Goal: Check status: Check status

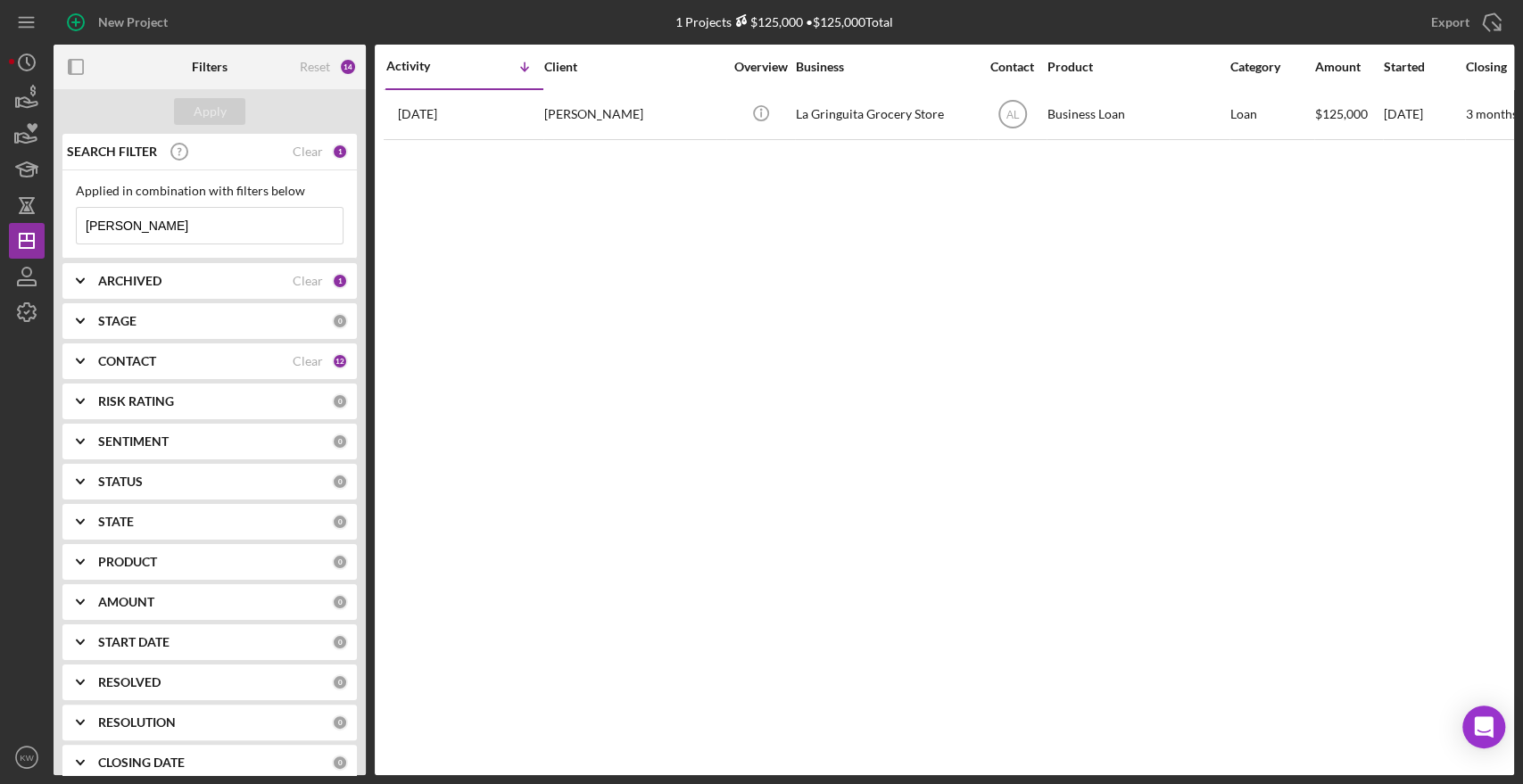
click at [179, 205] on div "Applied in combination with filters below [PERSON_NAME] Icon/Menu Close" at bounding box center [209, 214] width 268 height 61
click at [156, 222] on input "kristin wallace" at bounding box center [209, 225] width 266 height 36
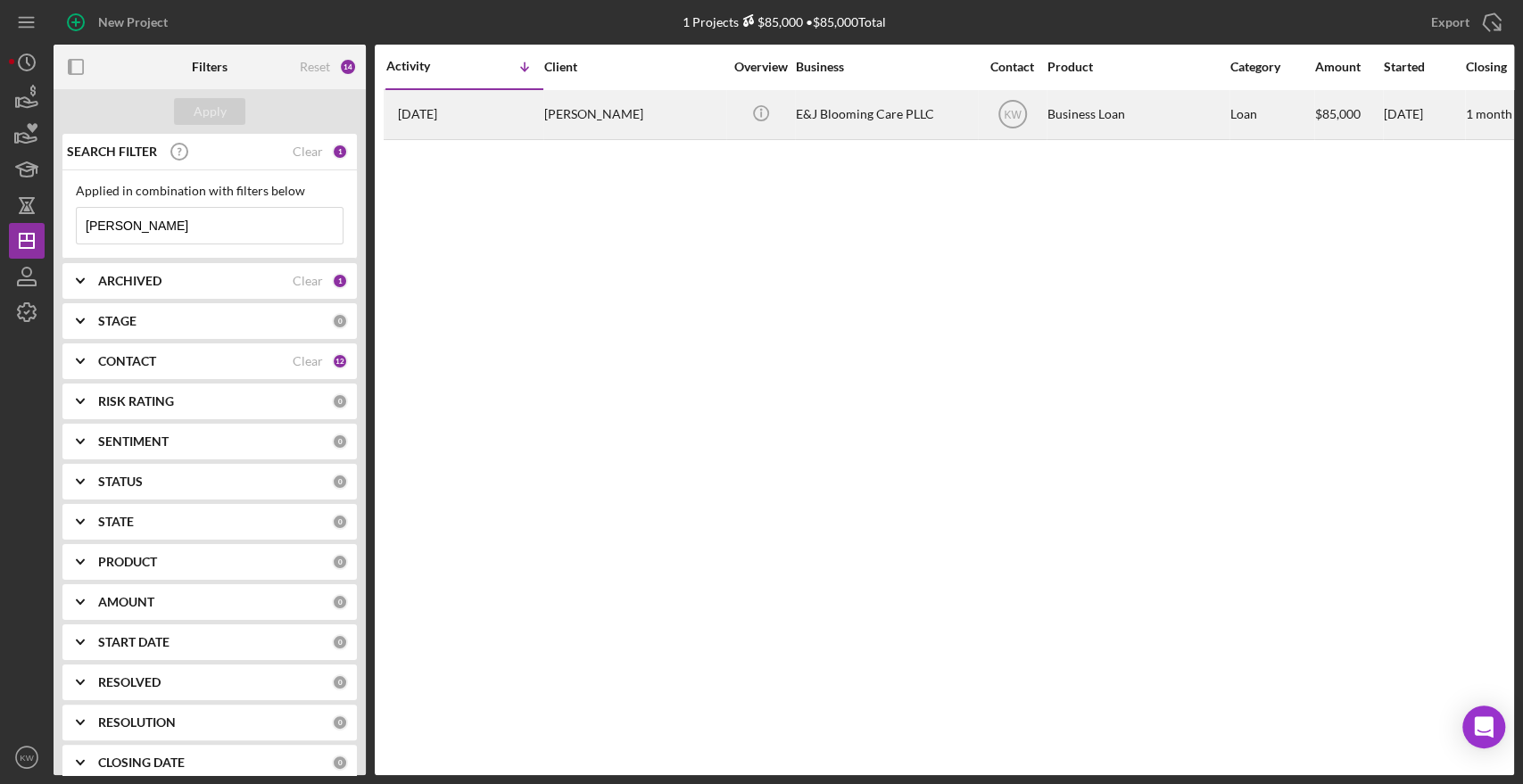
type input "eliana"
click at [607, 103] on div "[PERSON_NAME]" at bounding box center [634, 115] width 178 height 47
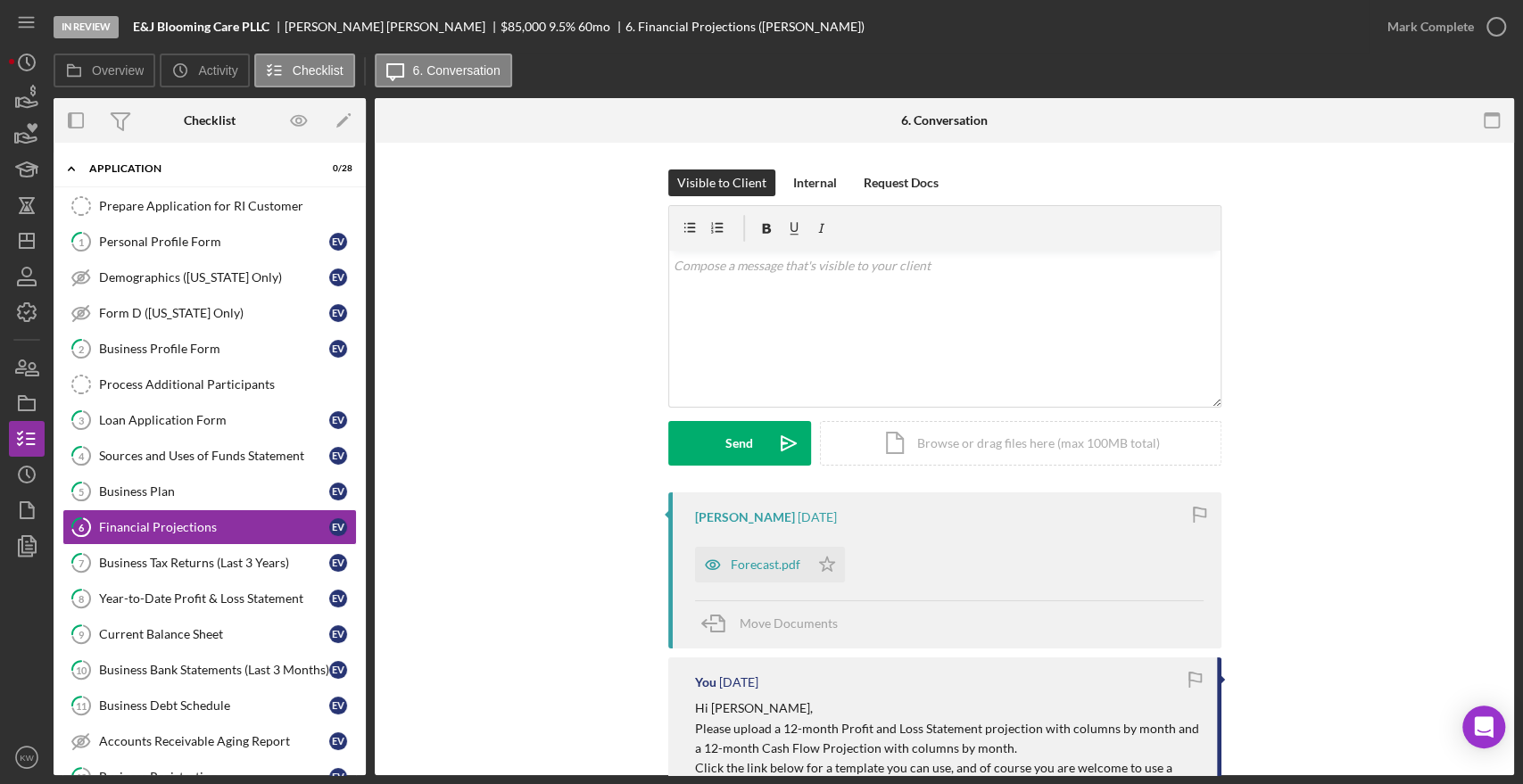
scroll to position [66, 0]
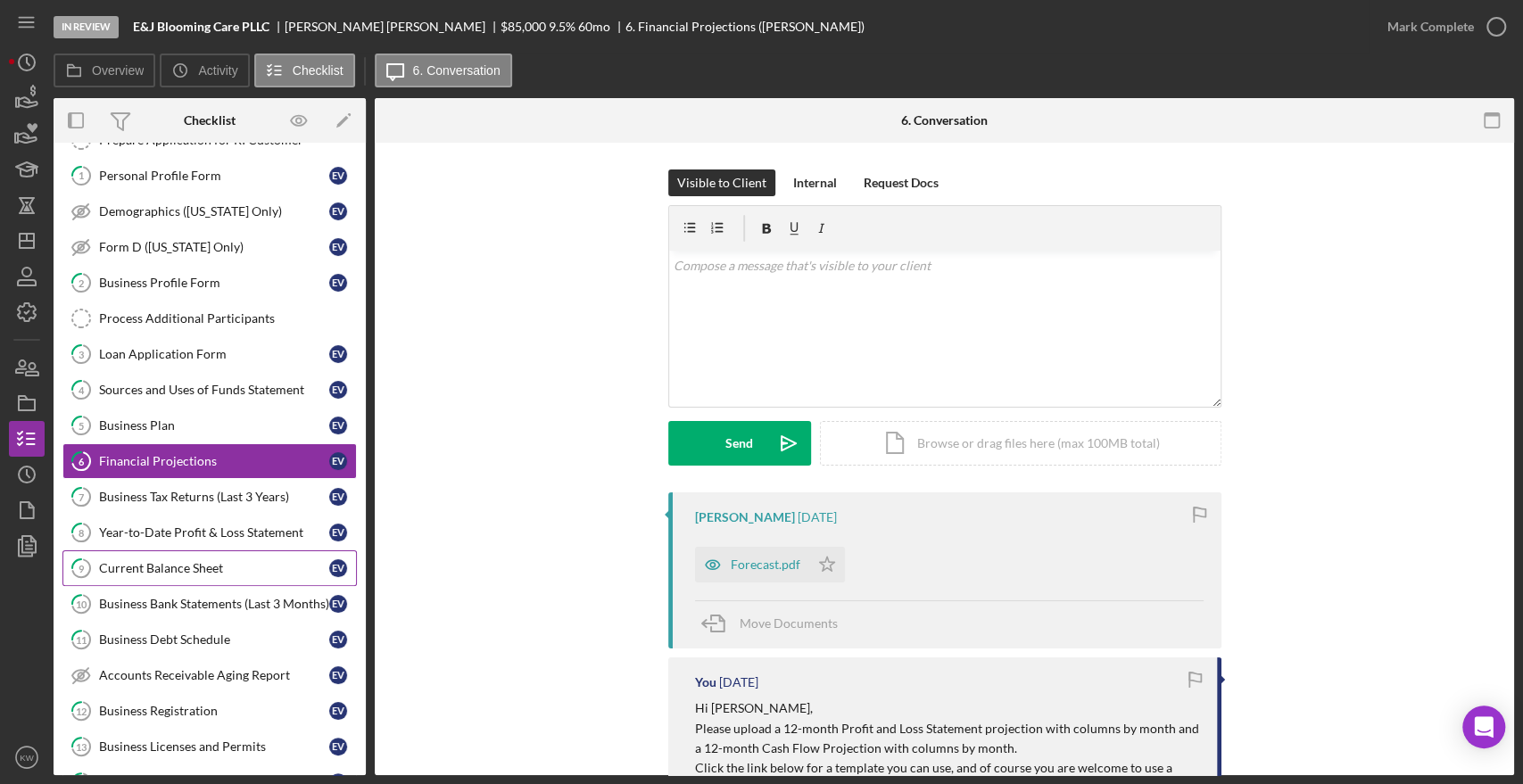
click at [212, 550] on link "9 Current Balance Sheet E V" at bounding box center [209, 568] width 295 height 36
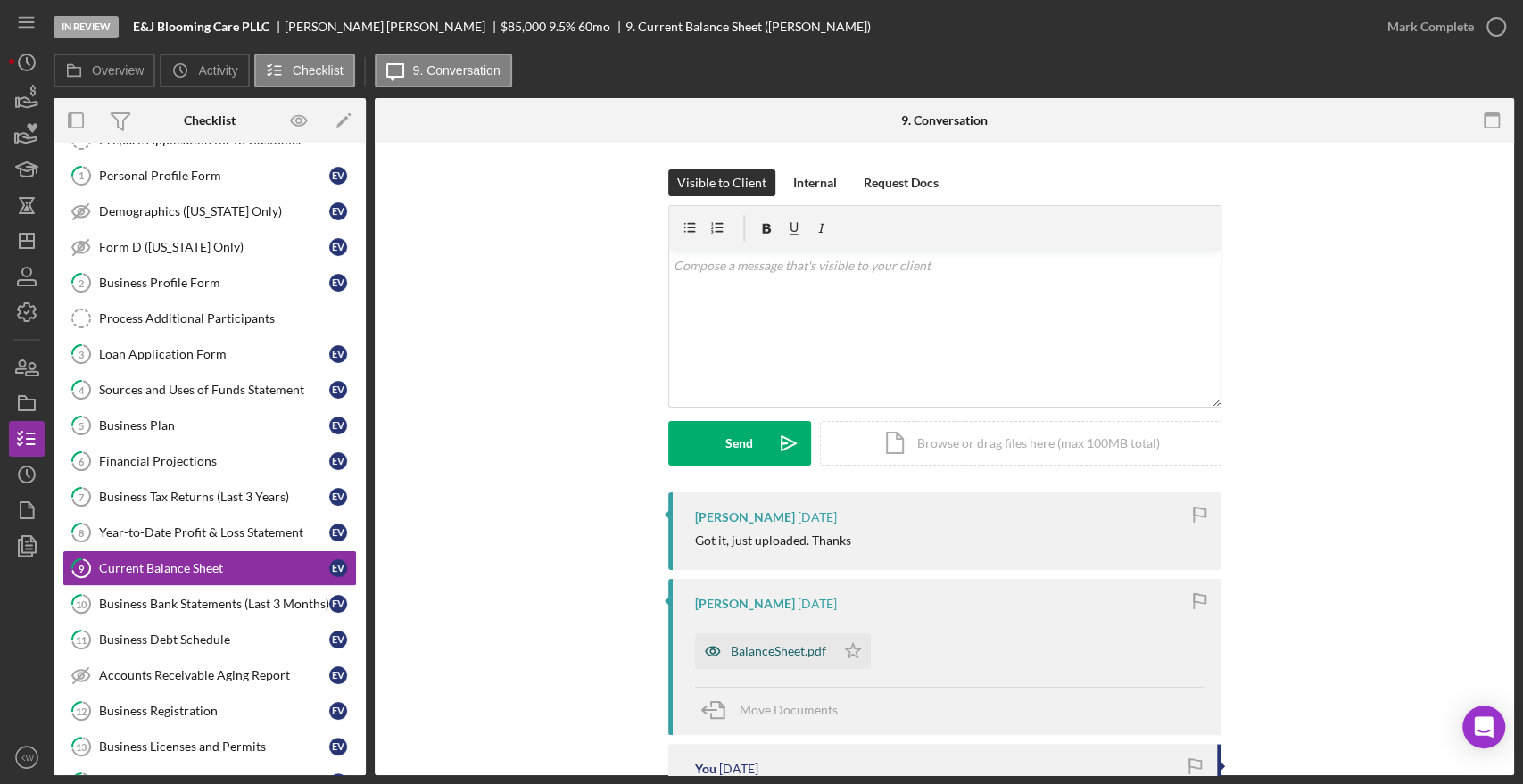
click at [799, 653] on div "BalanceSheet.pdf" at bounding box center [779, 650] width 96 height 14
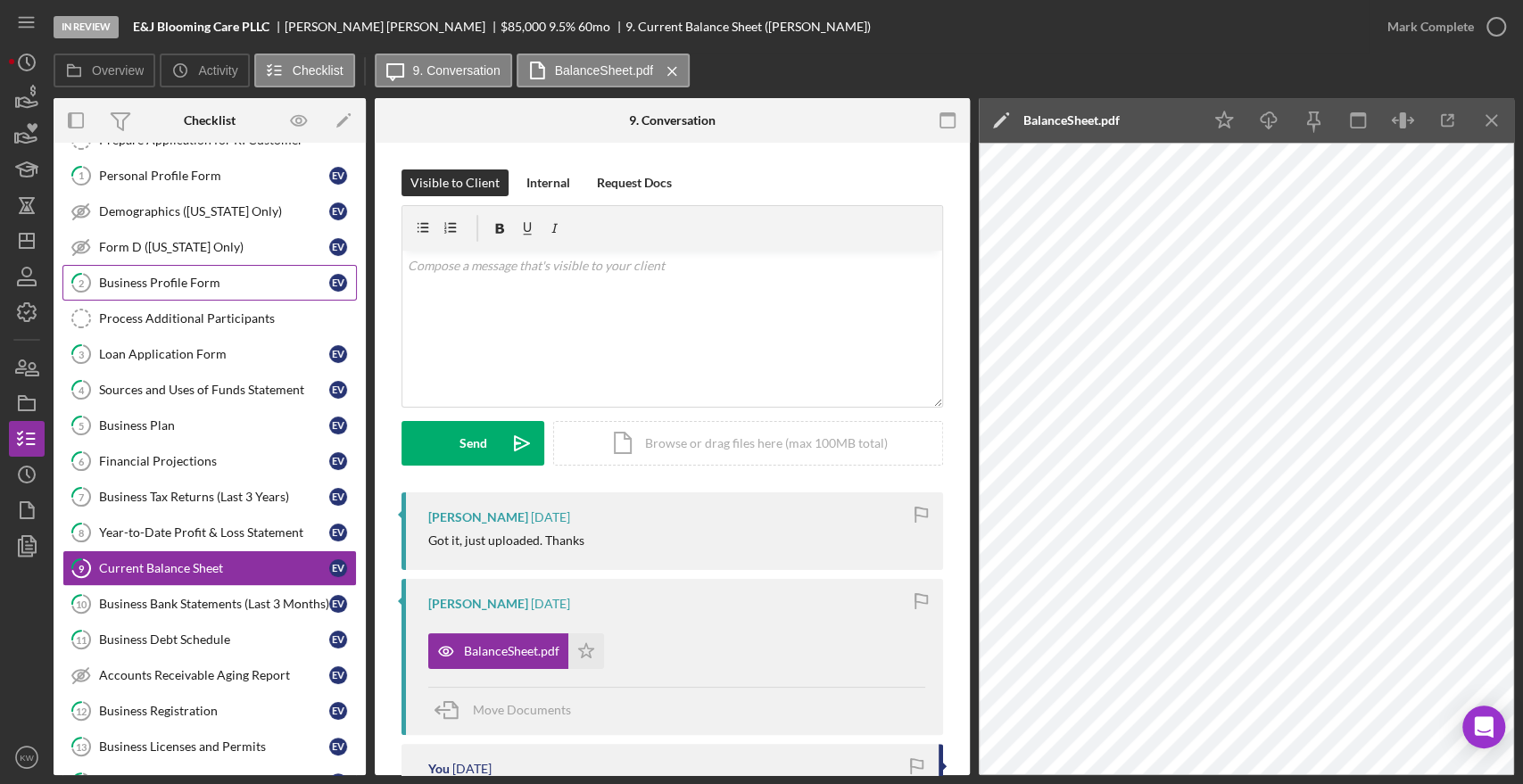
click at [191, 287] on div "Business Profile Form" at bounding box center [214, 282] width 230 height 14
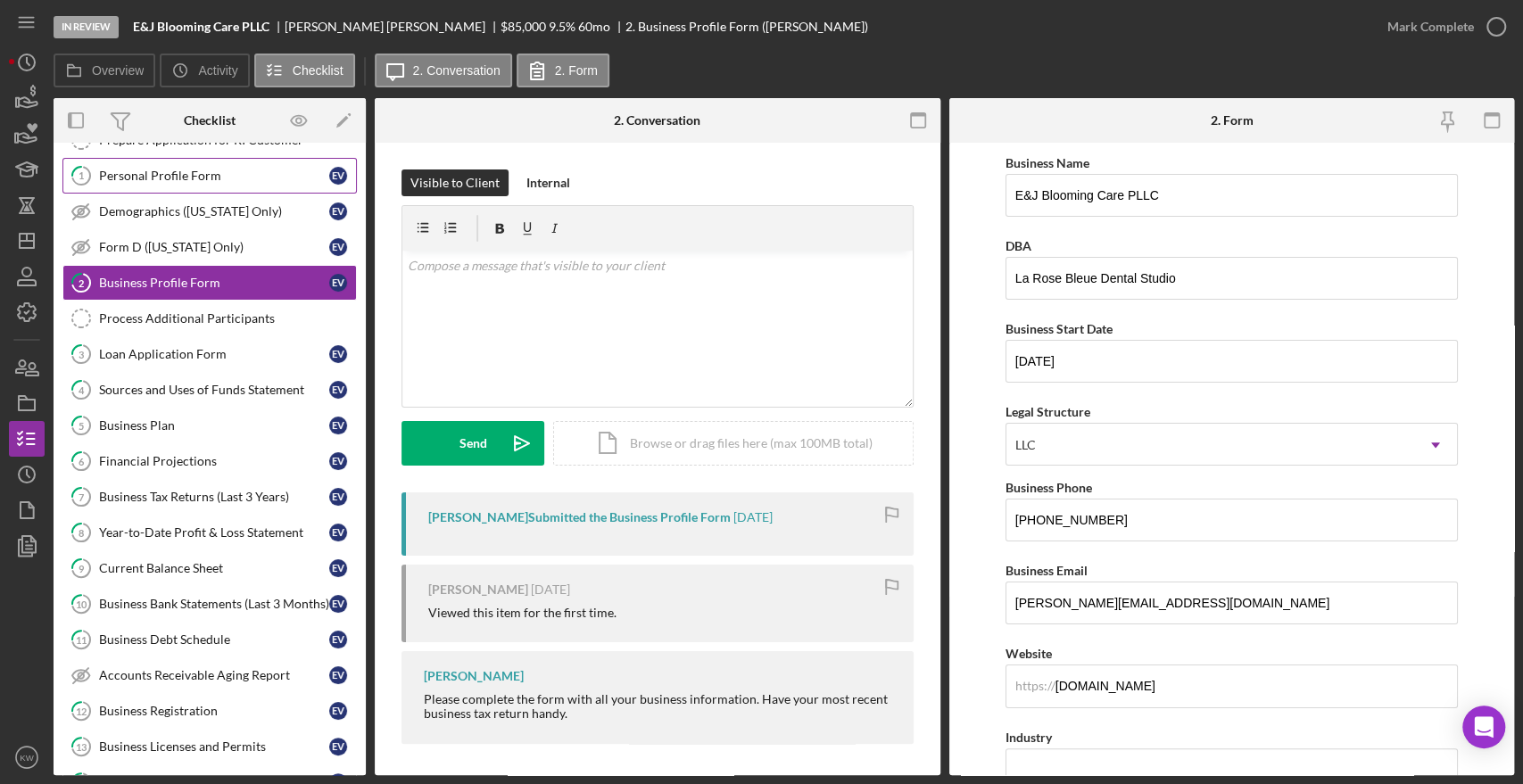
click at [195, 177] on div "Personal Profile Form" at bounding box center [214, 175] width 230 height 14
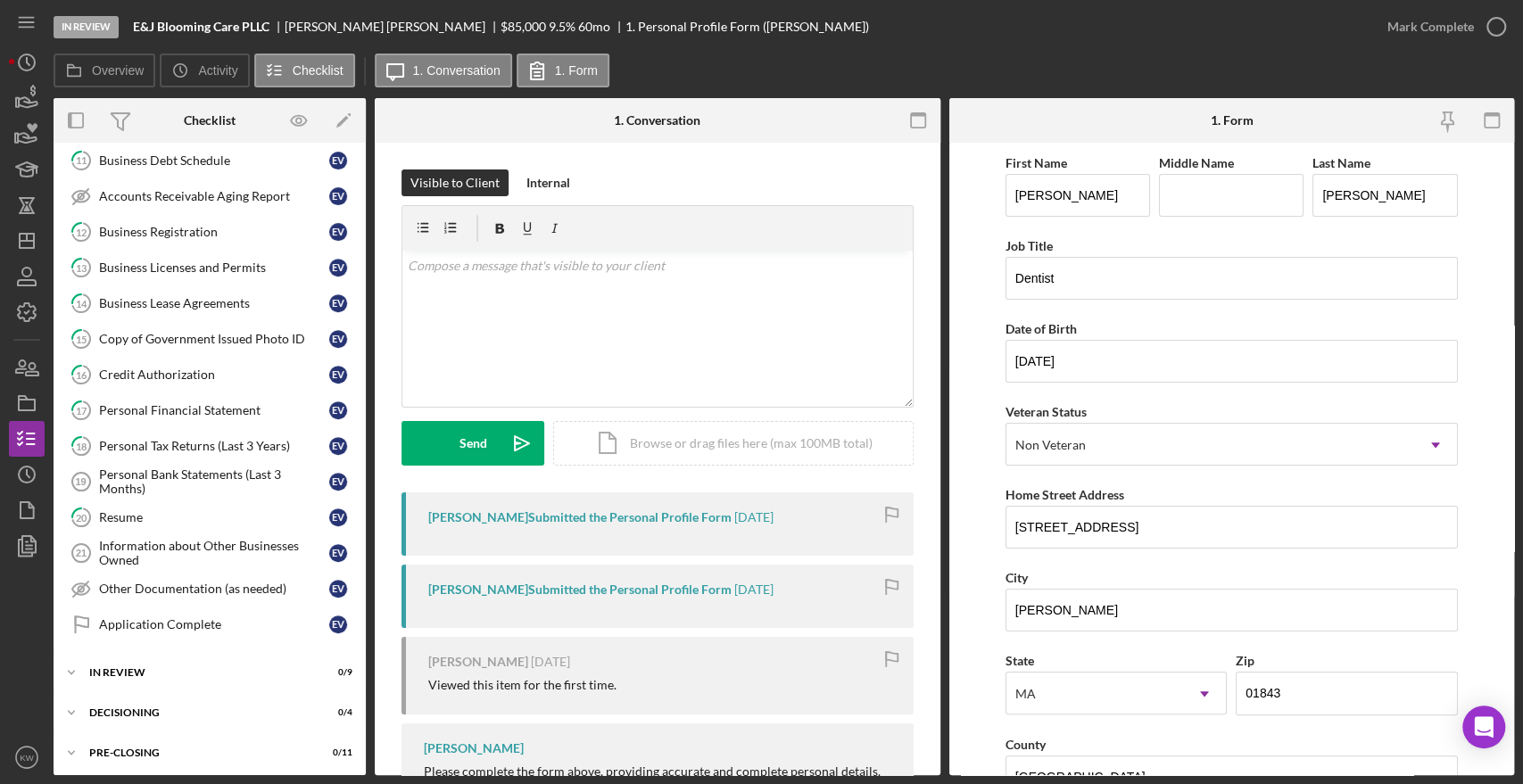
scroll to position [553, 0]
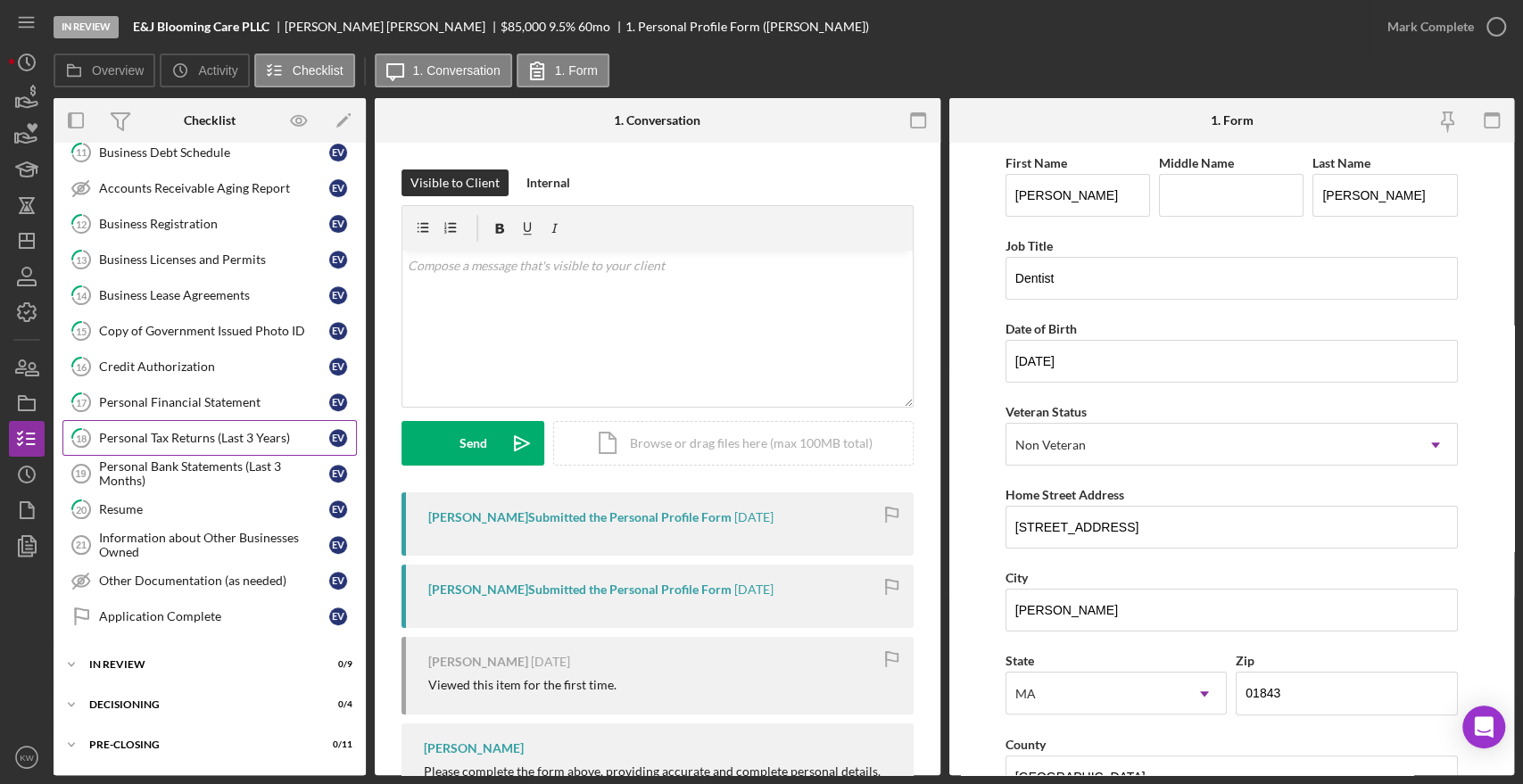
click at [248, 439] on div "Personal Tax Returns (Last 3 Years)" at bounding box center [214, 437] width 230 height 14
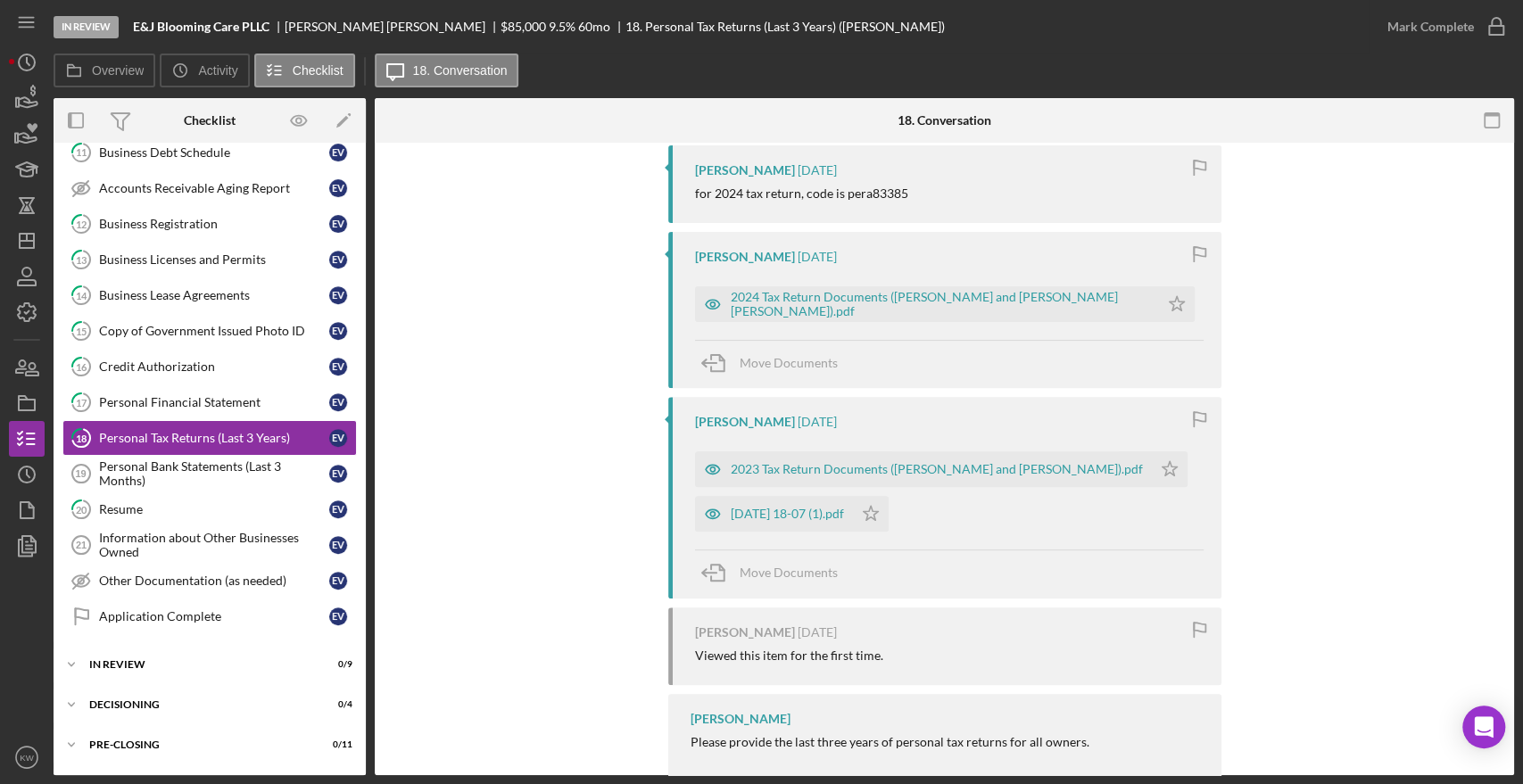
scroll to position [351, 0]
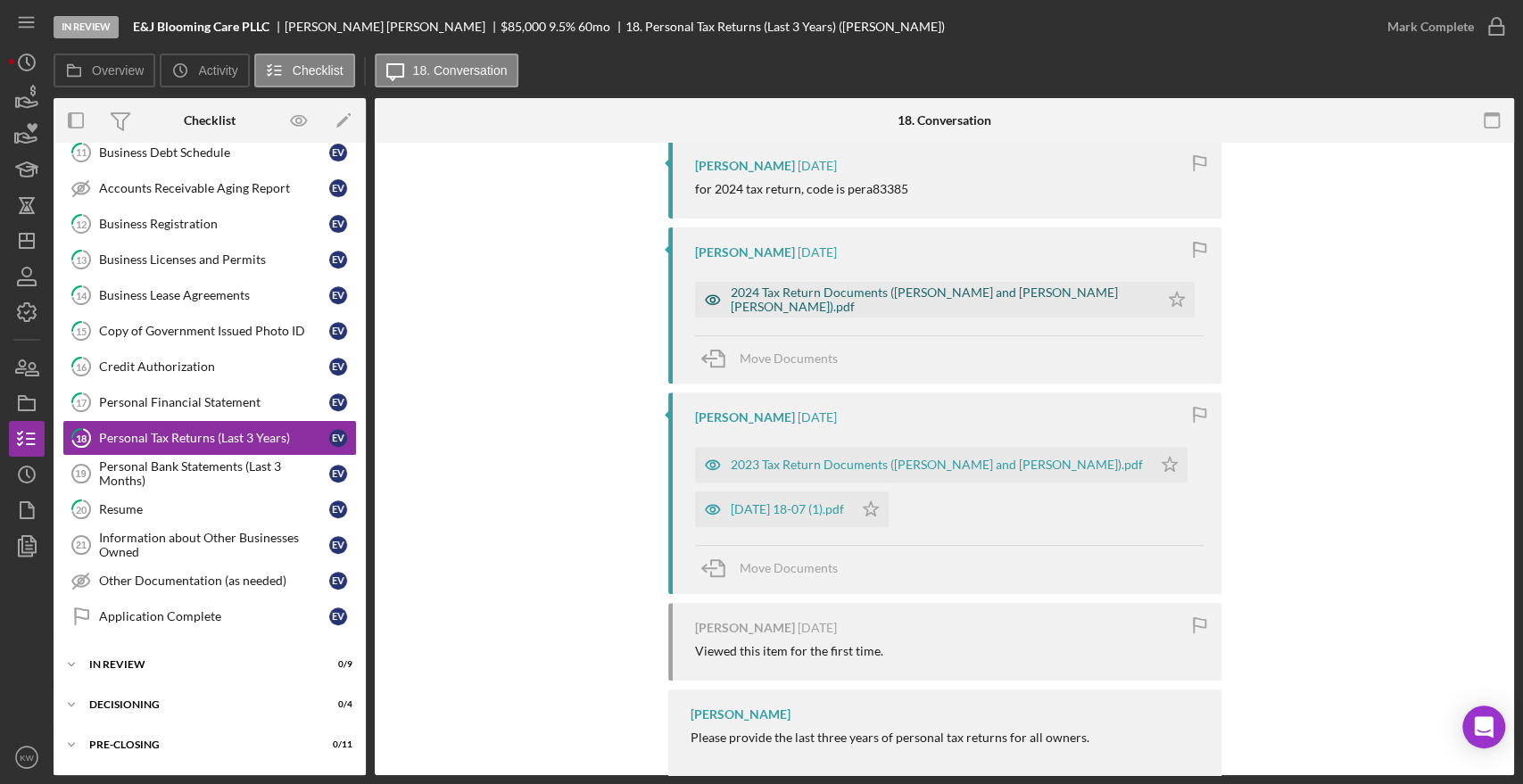
click at [928, 290] on div "2024 Tax Return Documents (PERALTA JUNIOR and ELIANA YNES VALDEZ GUZMAN).pdf" at bounding box center [941, 299] width 420 height 28
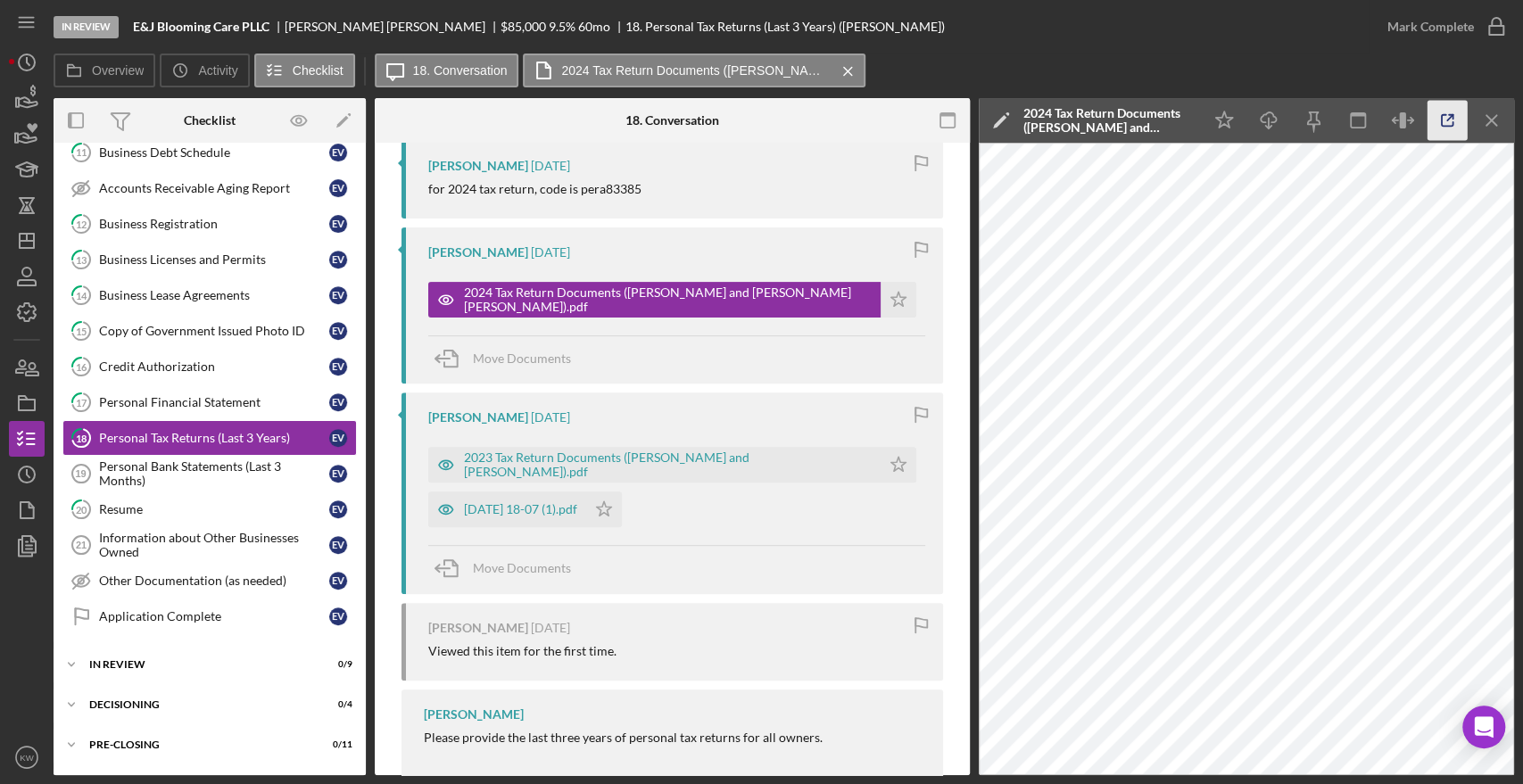
click at [1442, 128] on icon "button" at bounding box center [1447, 120] width 40 height 40
click at [224, 395] on div "Personal Financial Statement" at bounding box center [214, 401] width 230 height 14
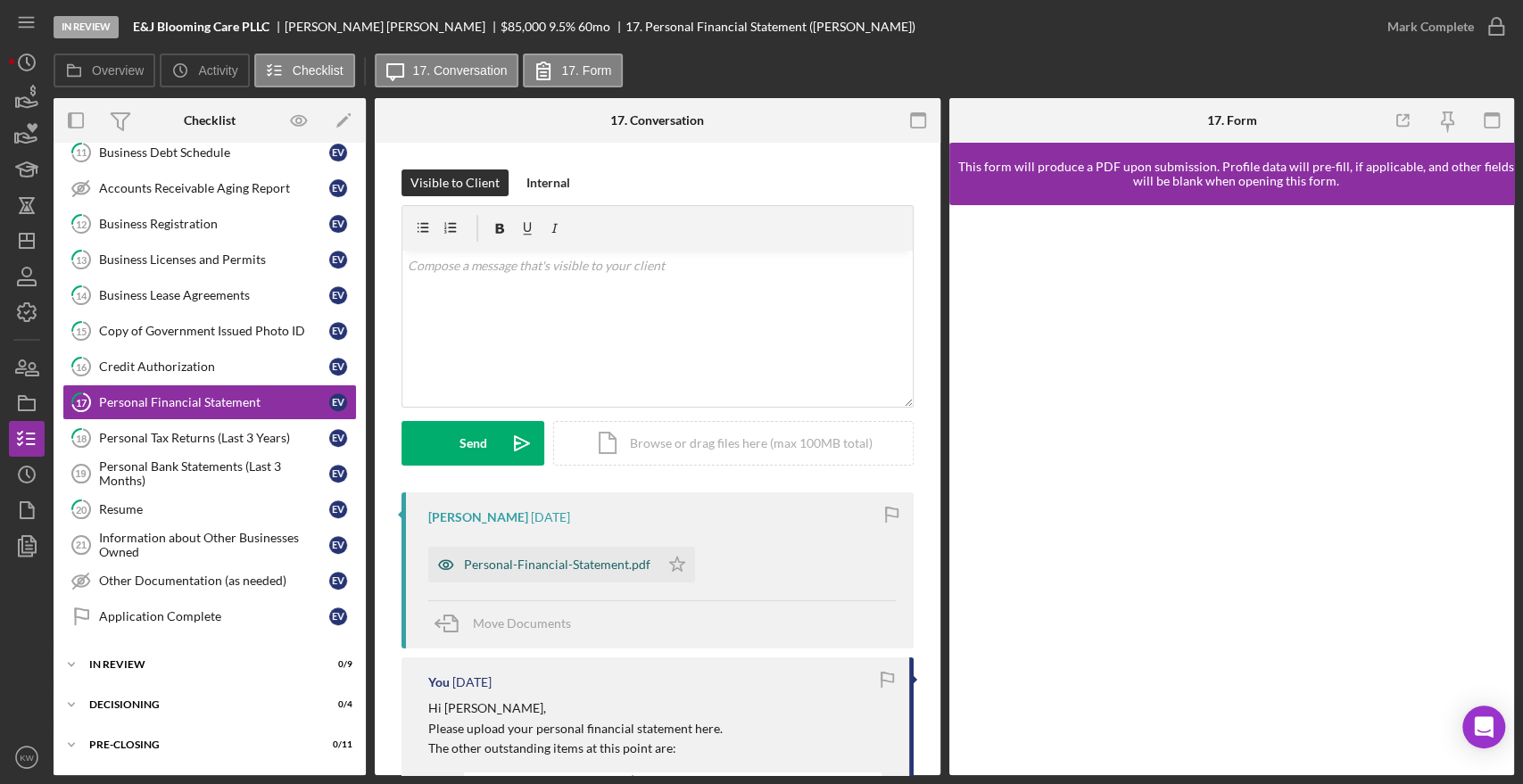
click at [551, 571] on div "Personal-Financial-Statement.pdf" at bounding box center [557, 564] width 187 height 14
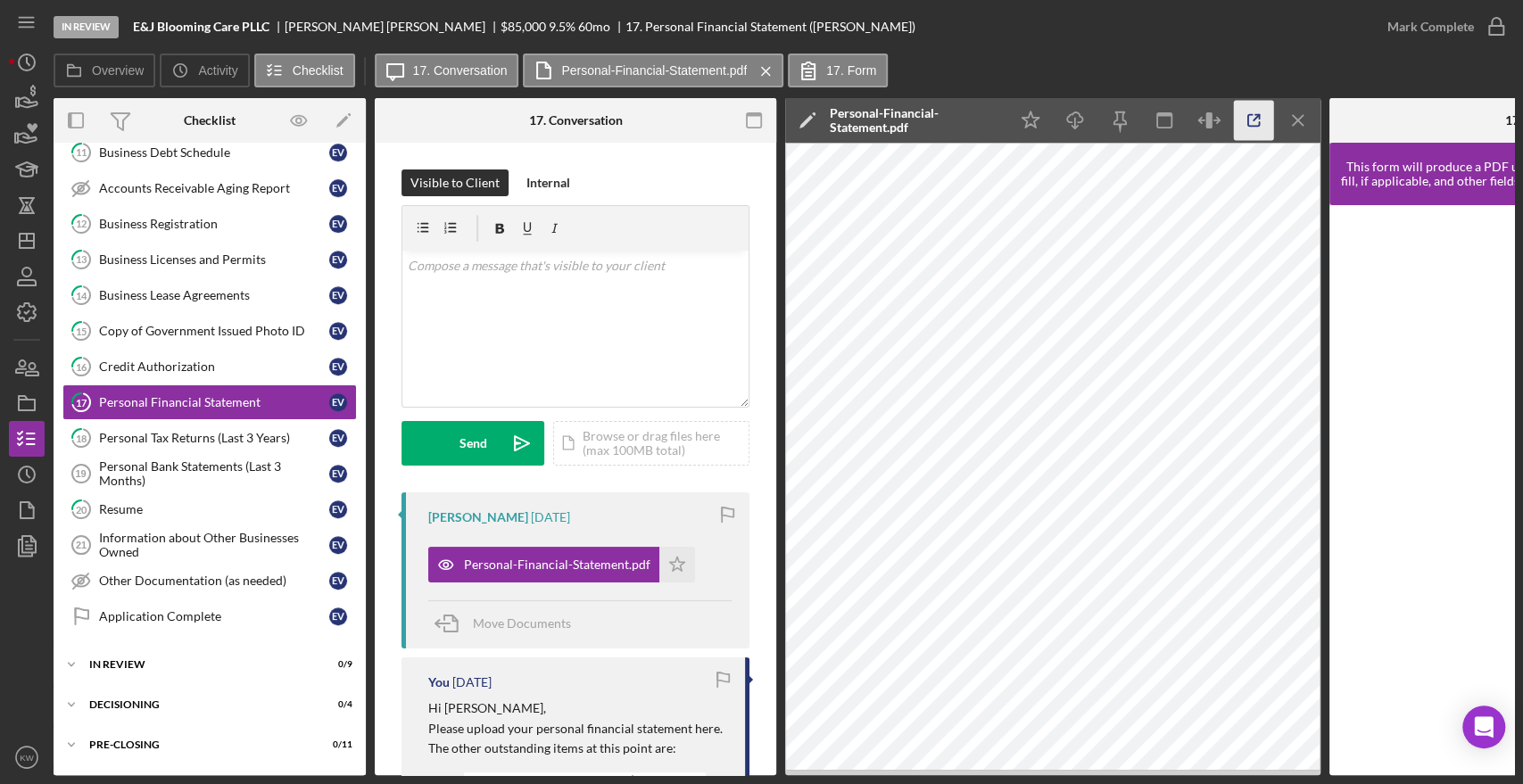
click at [1256, 124] on icon "button" at bounding box center [1254, 120] width 40 height 40
click at [151, 436] on div "Personal Tax Returns (Last 3 Years)" at bounding box center [214, 437] width 230 height 14
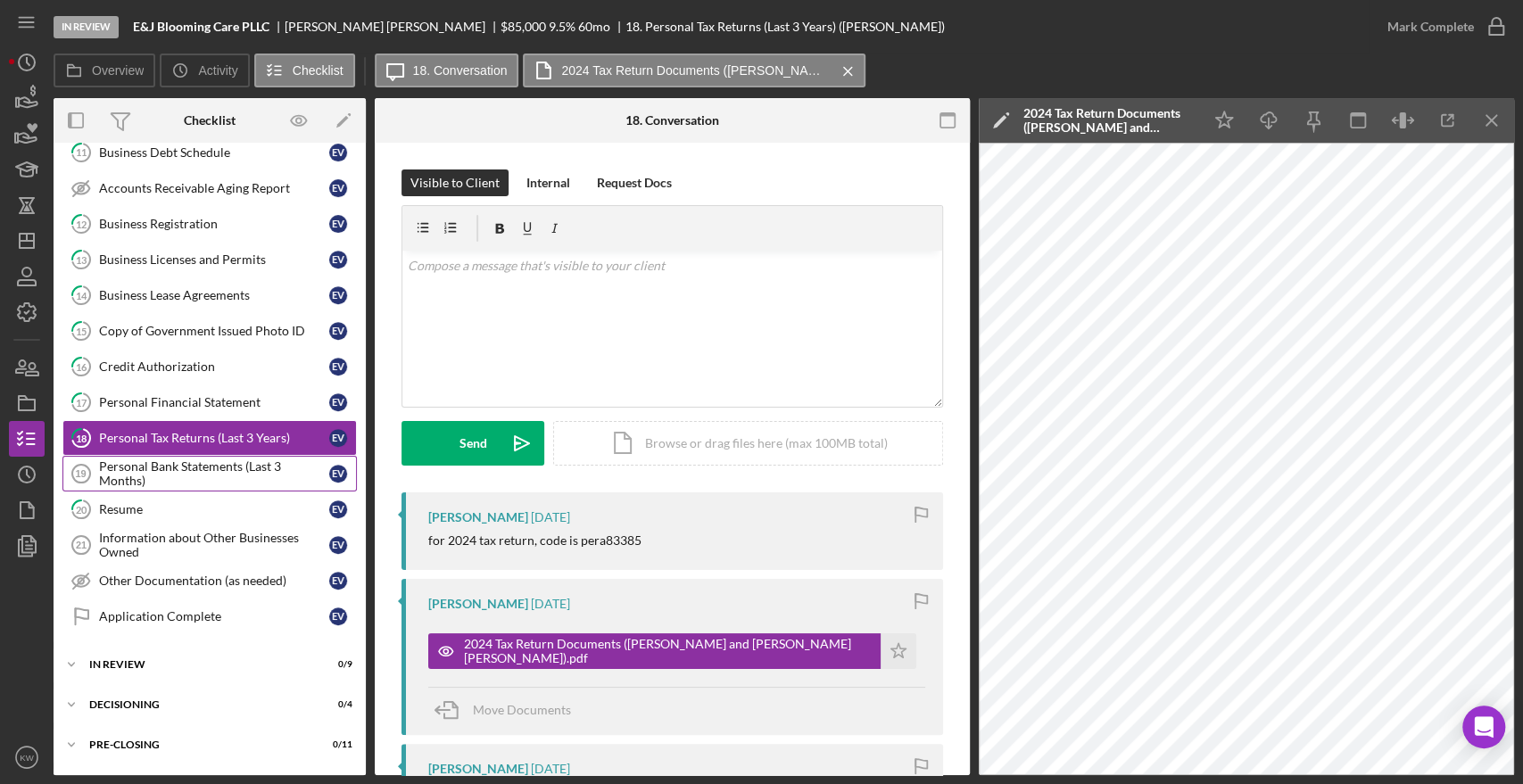
click at [141, 473] on div "Personal Bank Statements (Last 3 Months)" at bounding box center [214, 473] width 230 height 28
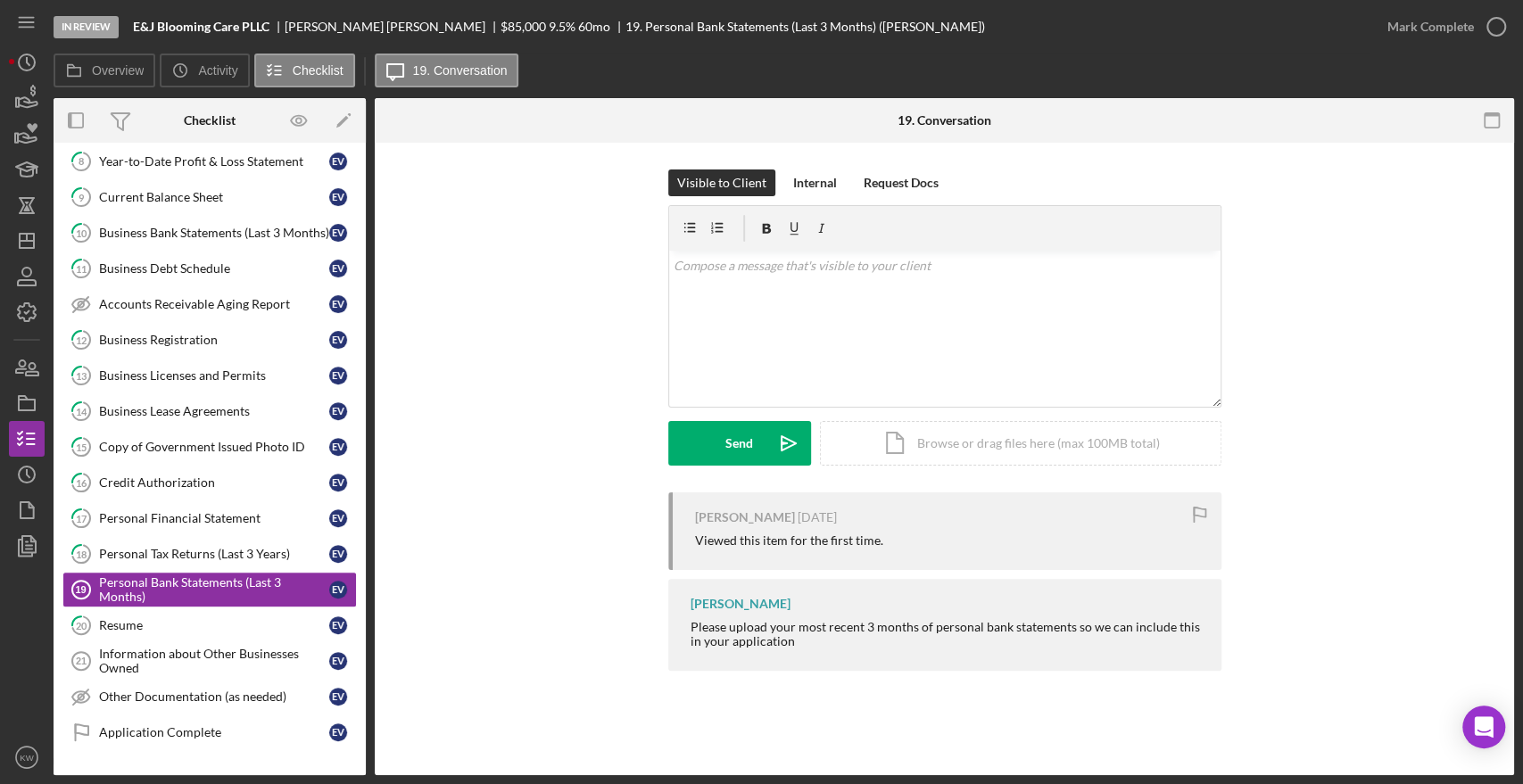
scroll to position [400, 0]
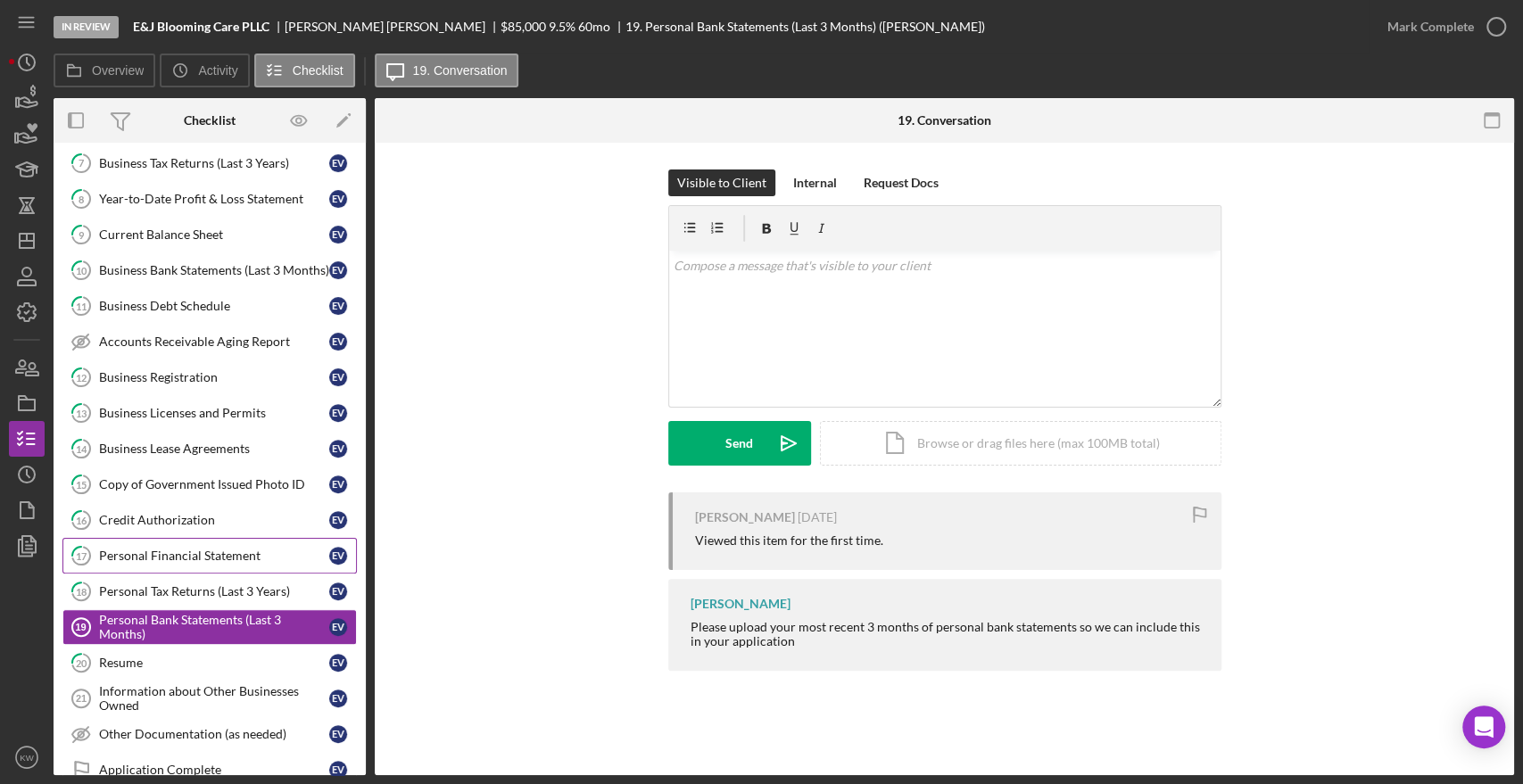
click at [153, 553] on div "Personal Financial Statement" at bounding box center [214, 555] width 230 height 14
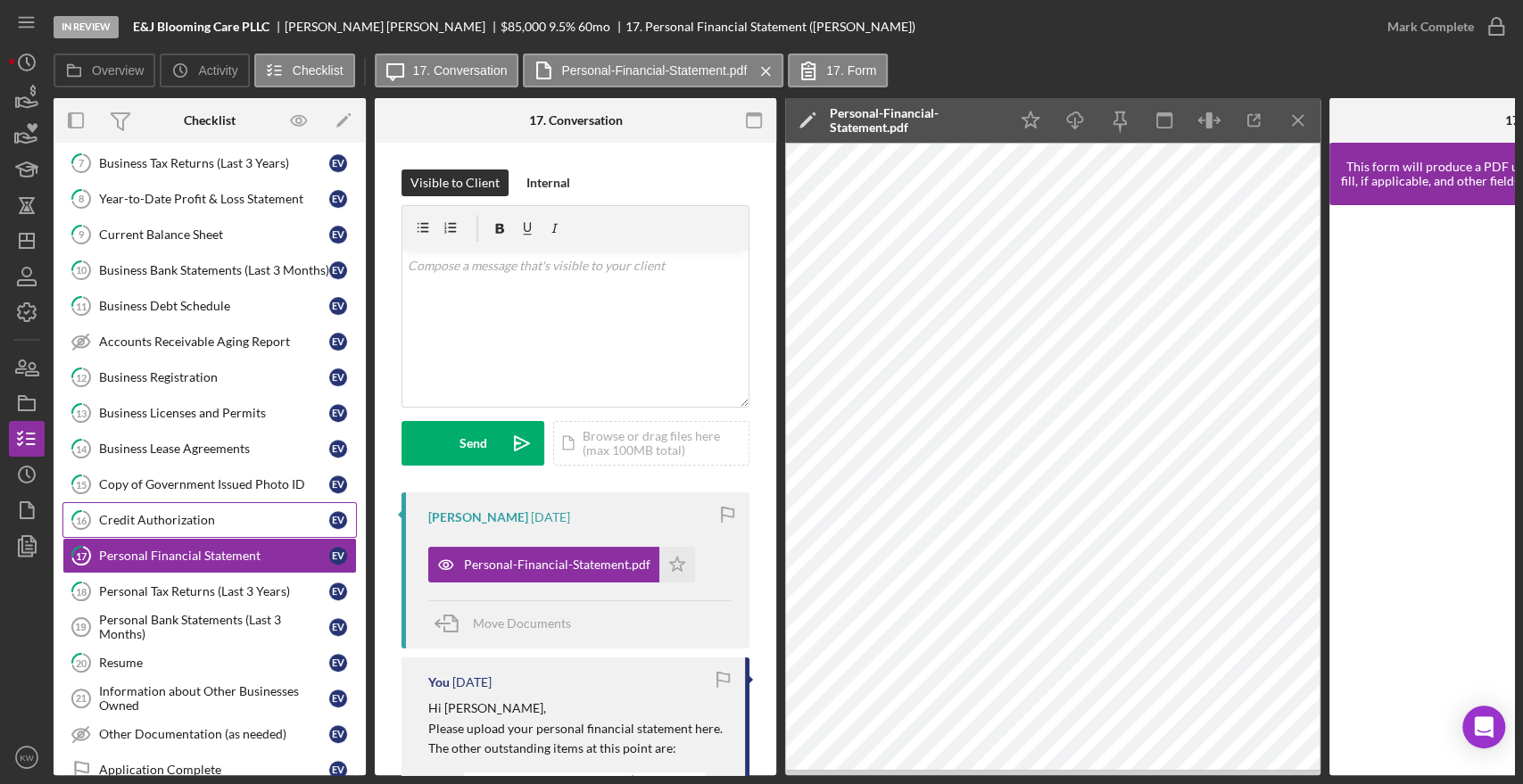
click at [152, 513] on div "Credit Authorization" at bounding box center [214, 520] width 230 height 14
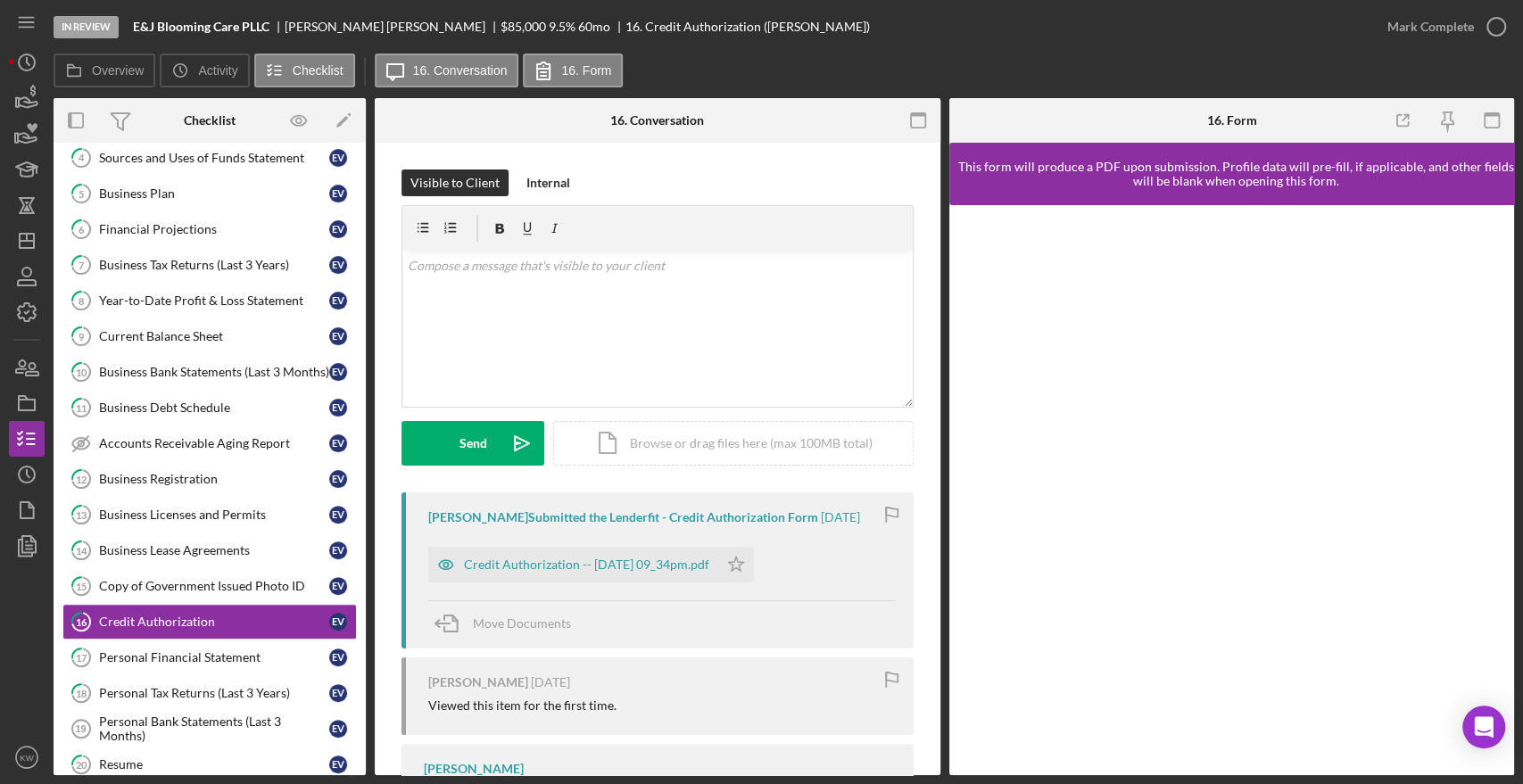
scroll to position [290, 0]
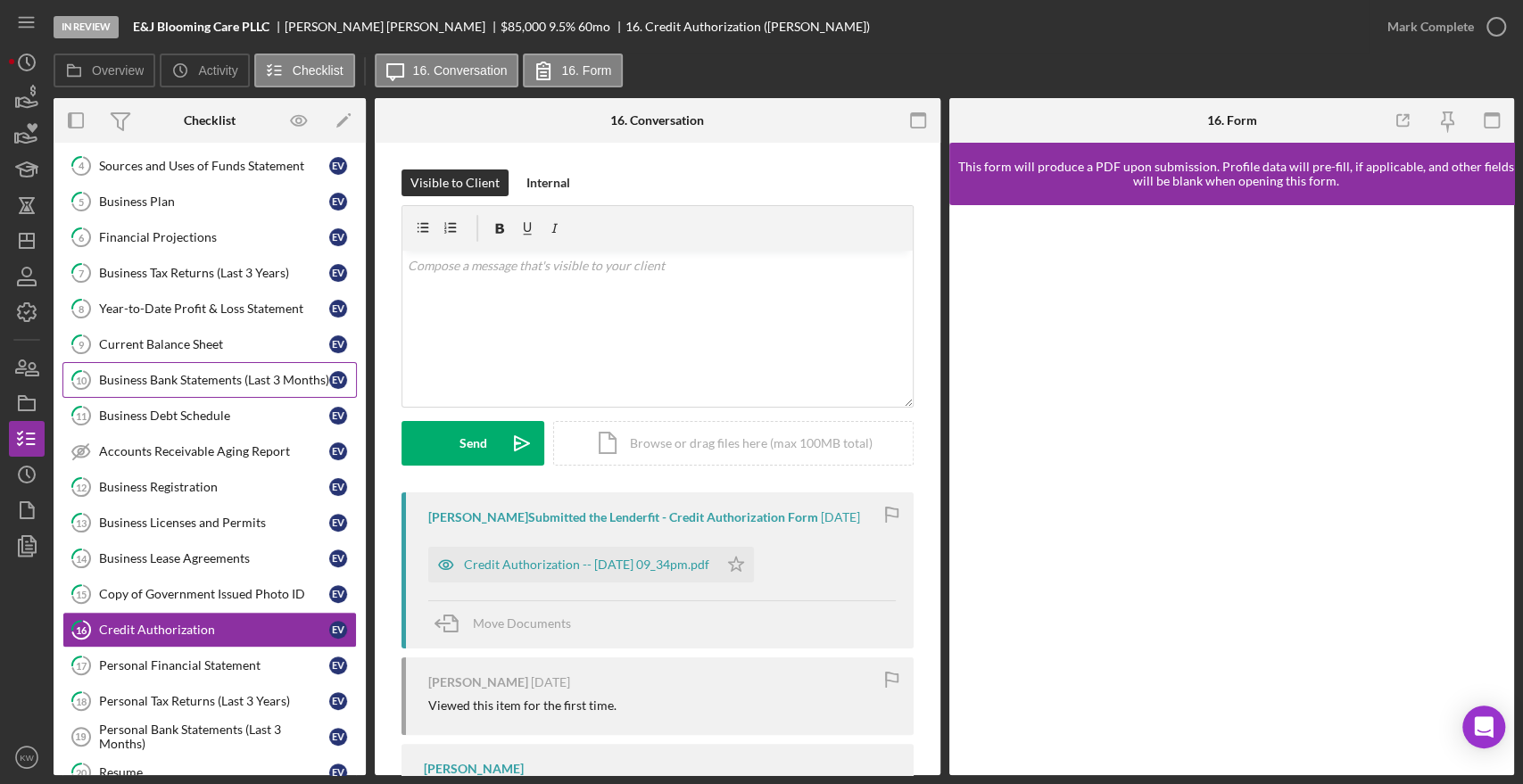
click at [233, 386] on div "Business Bank Statements (Last 3 Months)" at bounding box center [214, 380] width 230 height 14
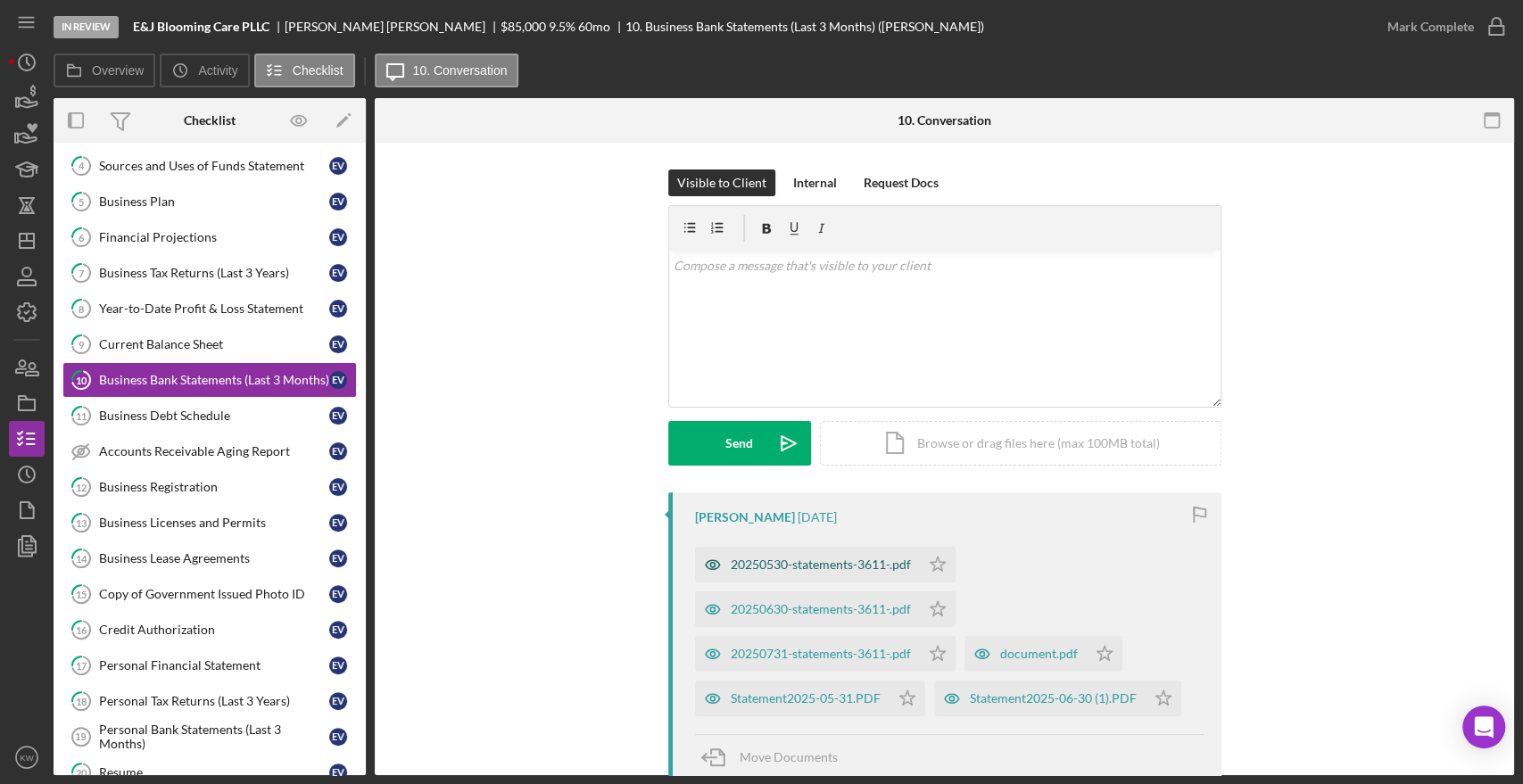
click at [784, 561] on div "20250530-statements-3611-.pdf" at bounding box center [821, 564] width 180 height 14
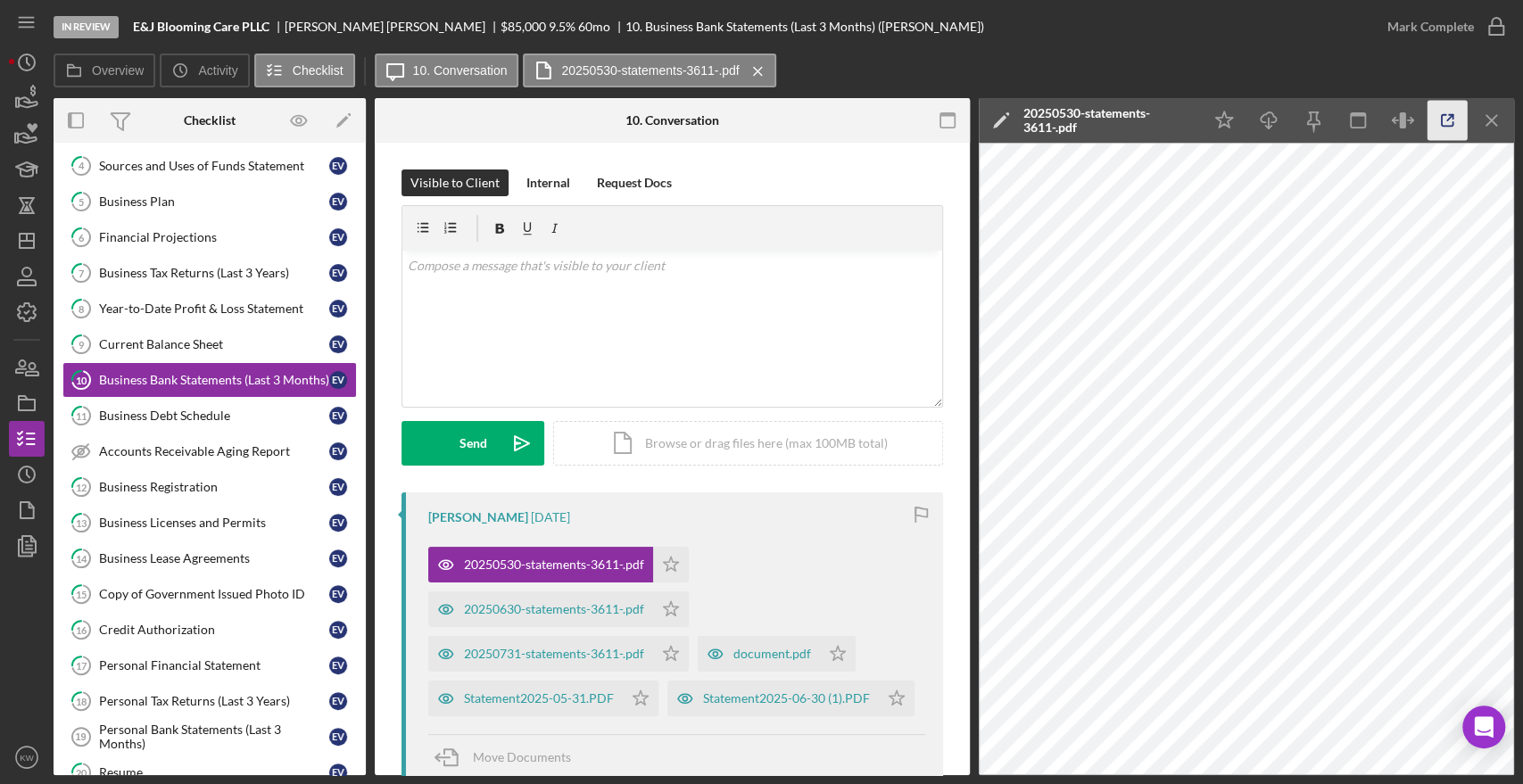
click at [1450, 117] on icon "button" at bounding box center [1447, 120] width 40 height 40
click at [550, 607] on div "20250630-statements-3611-.pdf" at bounding box center [554, 609] width 180 height 14
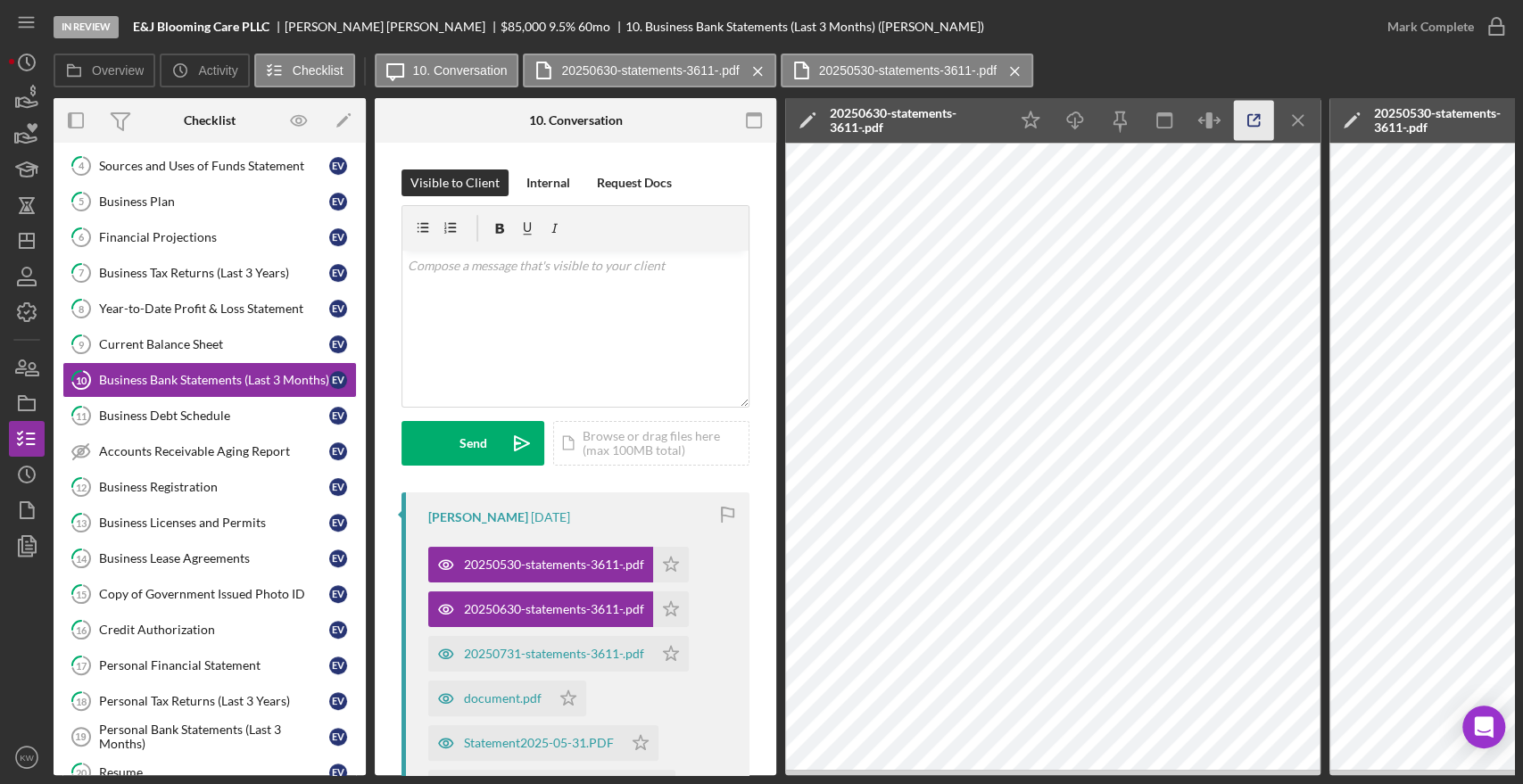
click at [1257, 119] on icon "button" at bounding box center [1254, 120] width 40 height 40
click at [551, 652] on div "20250731-statements-3611-.pdf" at bounding box center [554, 653] width 180 height 14
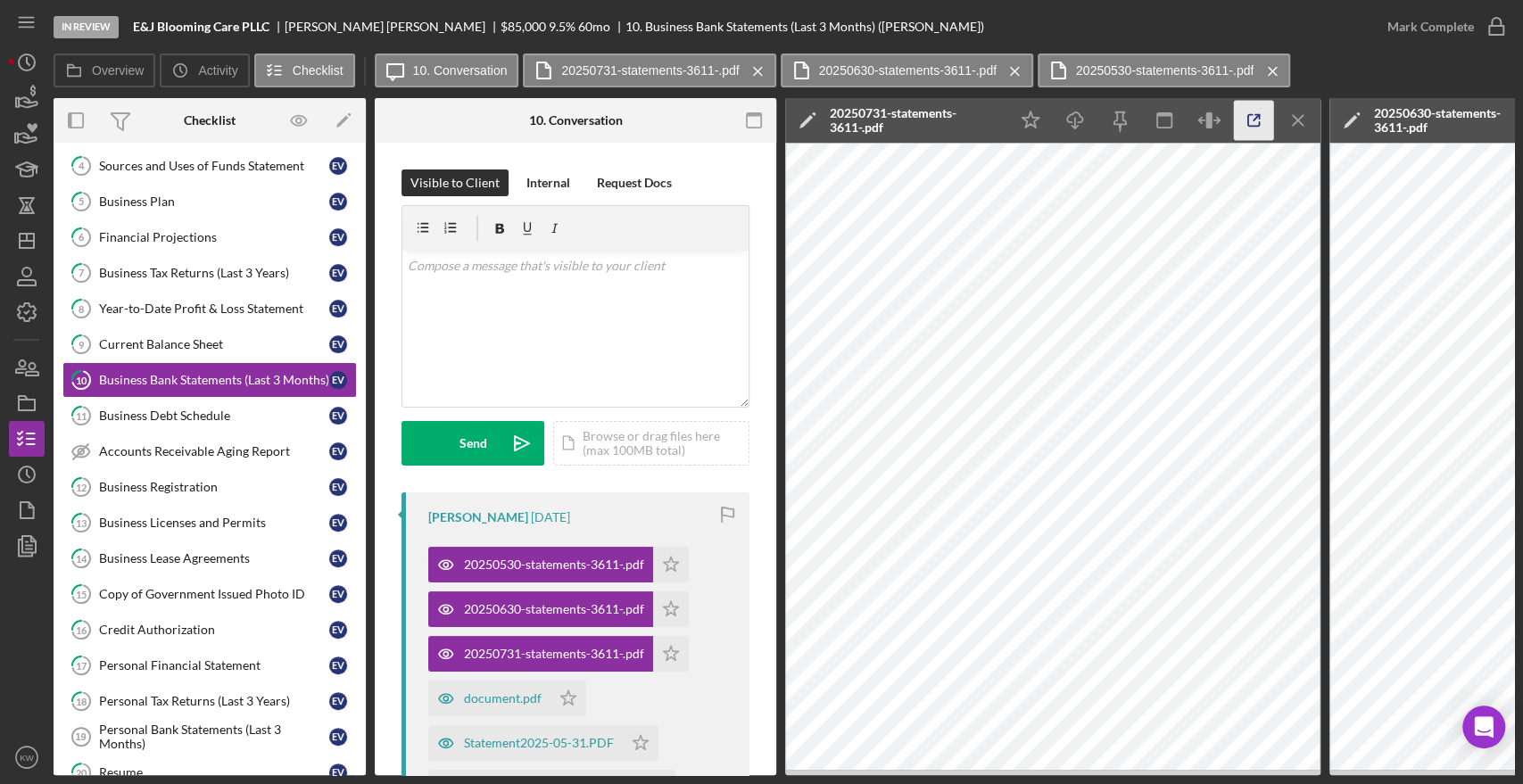
click at [1256, 116] on polyline "button" at bounding box center [1257, 117] width 5 height 5
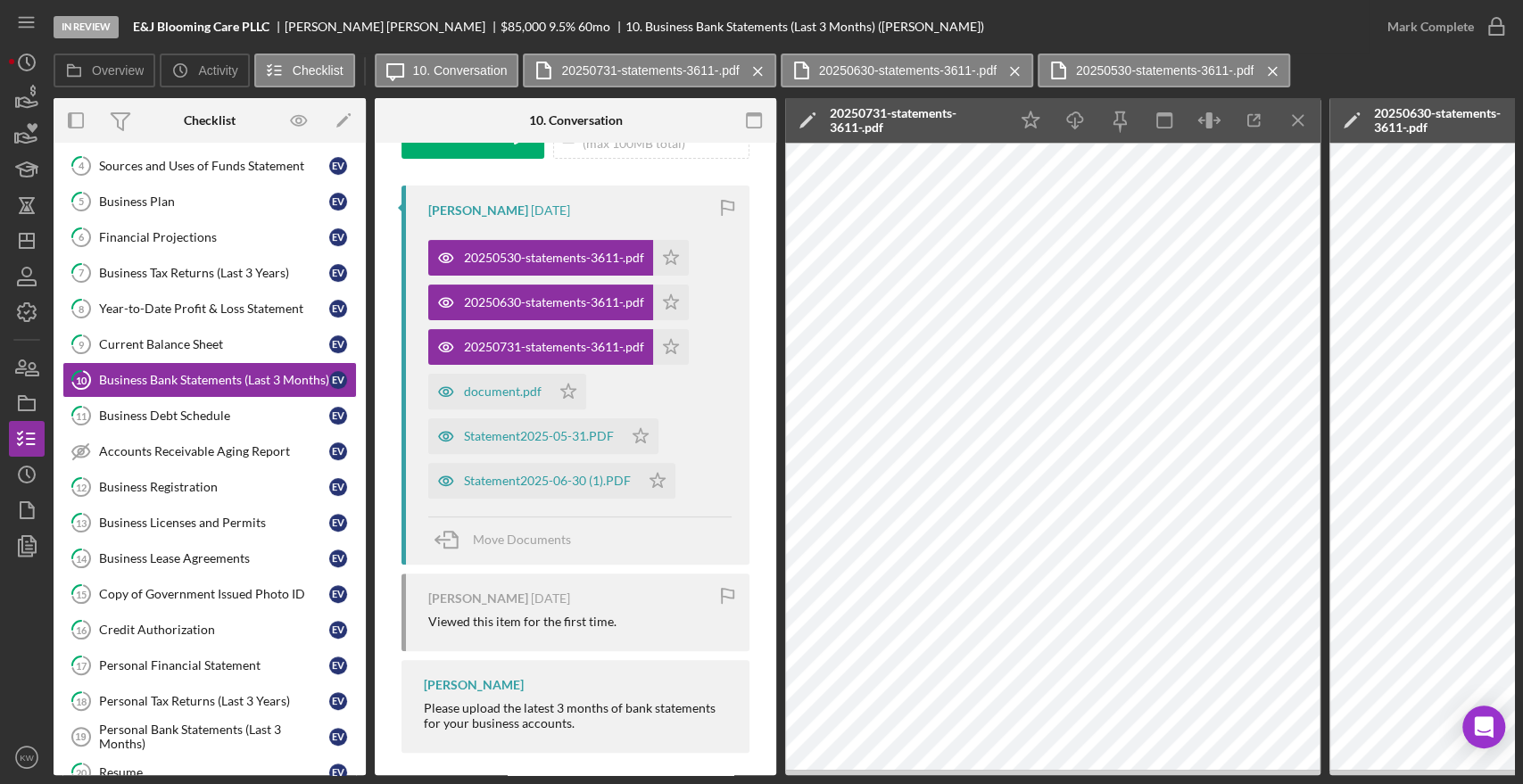
scroll to position [312, 0]
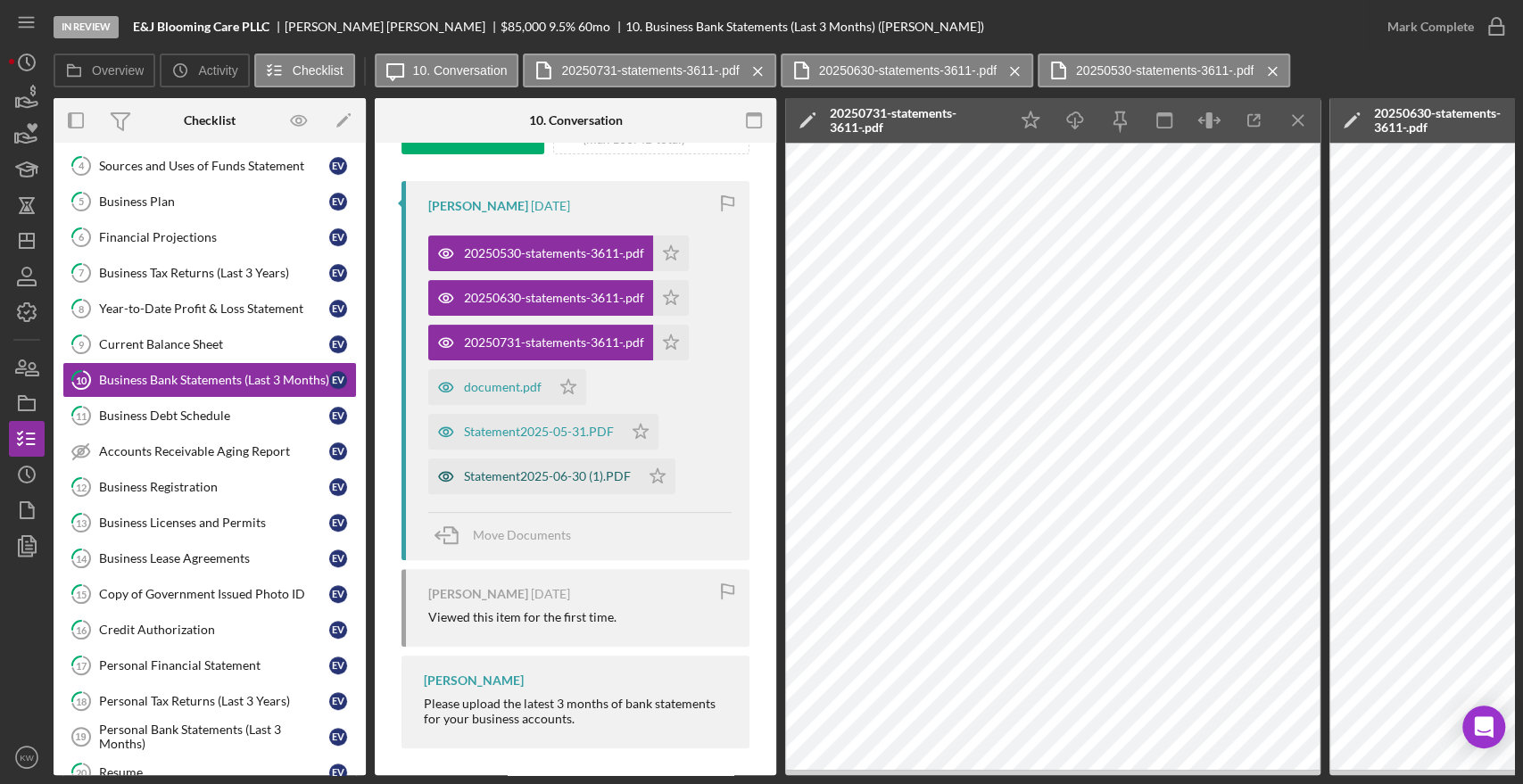
click at [585, 459] on div "Statement2025-06-30 (1).PDF" at bounding box center [533, 476] width 211 height 36
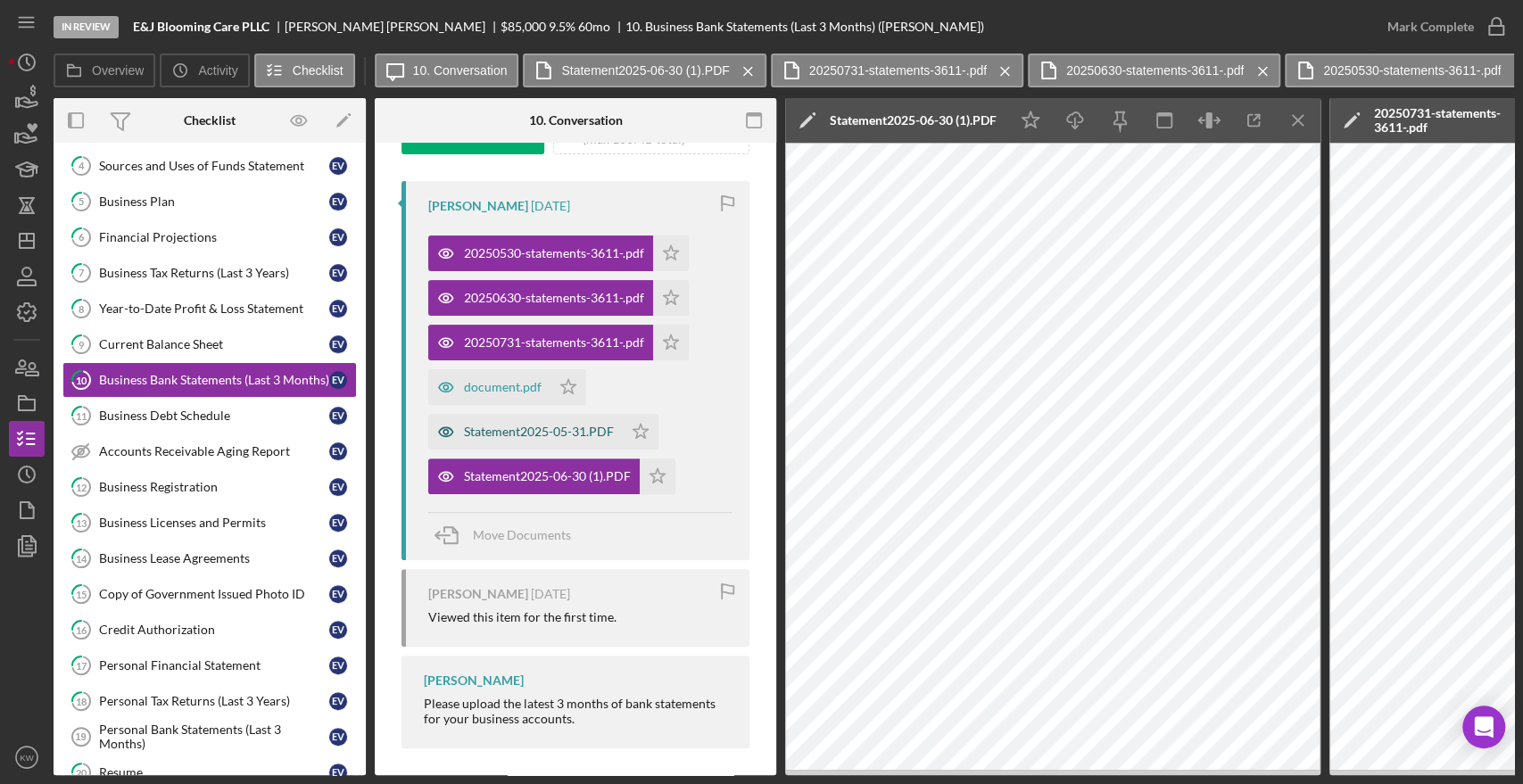
click at [552, 434] on div "Statement2025-05-31.PDF" at bounding box center [539, 431] width 150 height 14
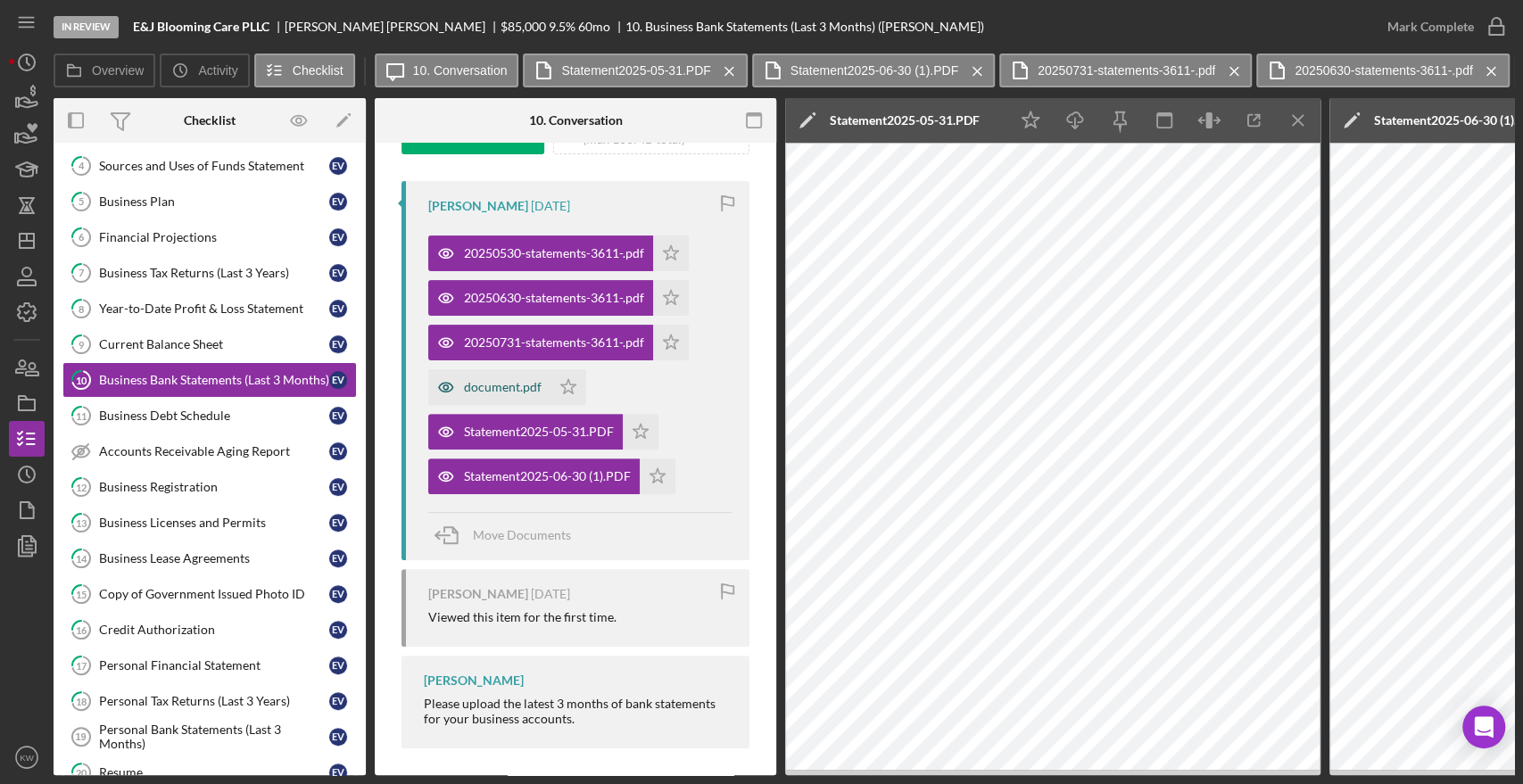
click at [508, 389] on div "document.pdf" at bounding box center [503, 386] width 78 height 14
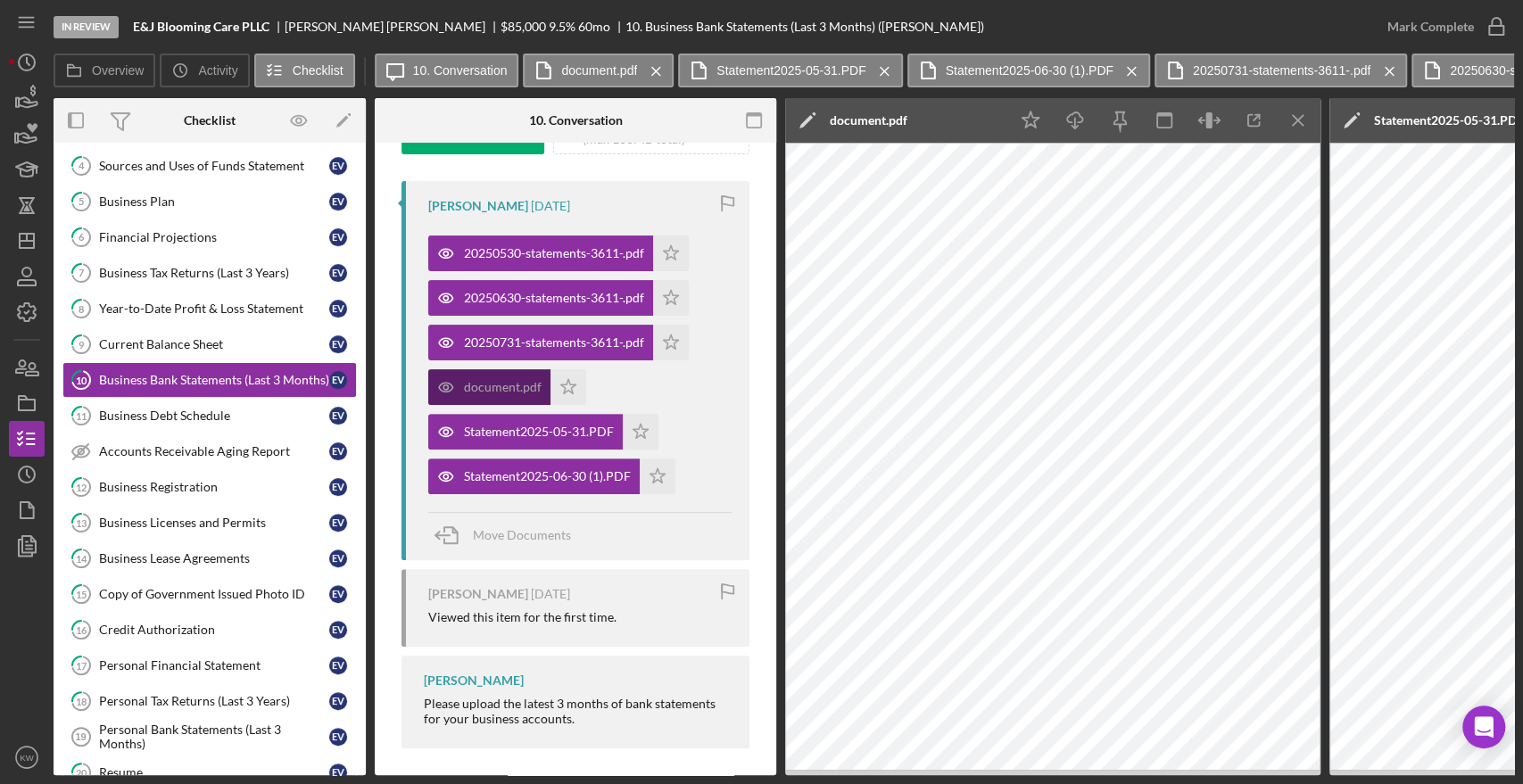
click at [480, 383] on div "document.pdf" at bounding box center [503, 386] width 78 height 14
click at [1254, 98] on div "Icon/Star Icon/Download Icon/Menu Close" at bounding box center [1164, 120] width 313 height 45
click at [1254, 133] on icon "button" at bounding box center [1254, 120] width 40 height 40
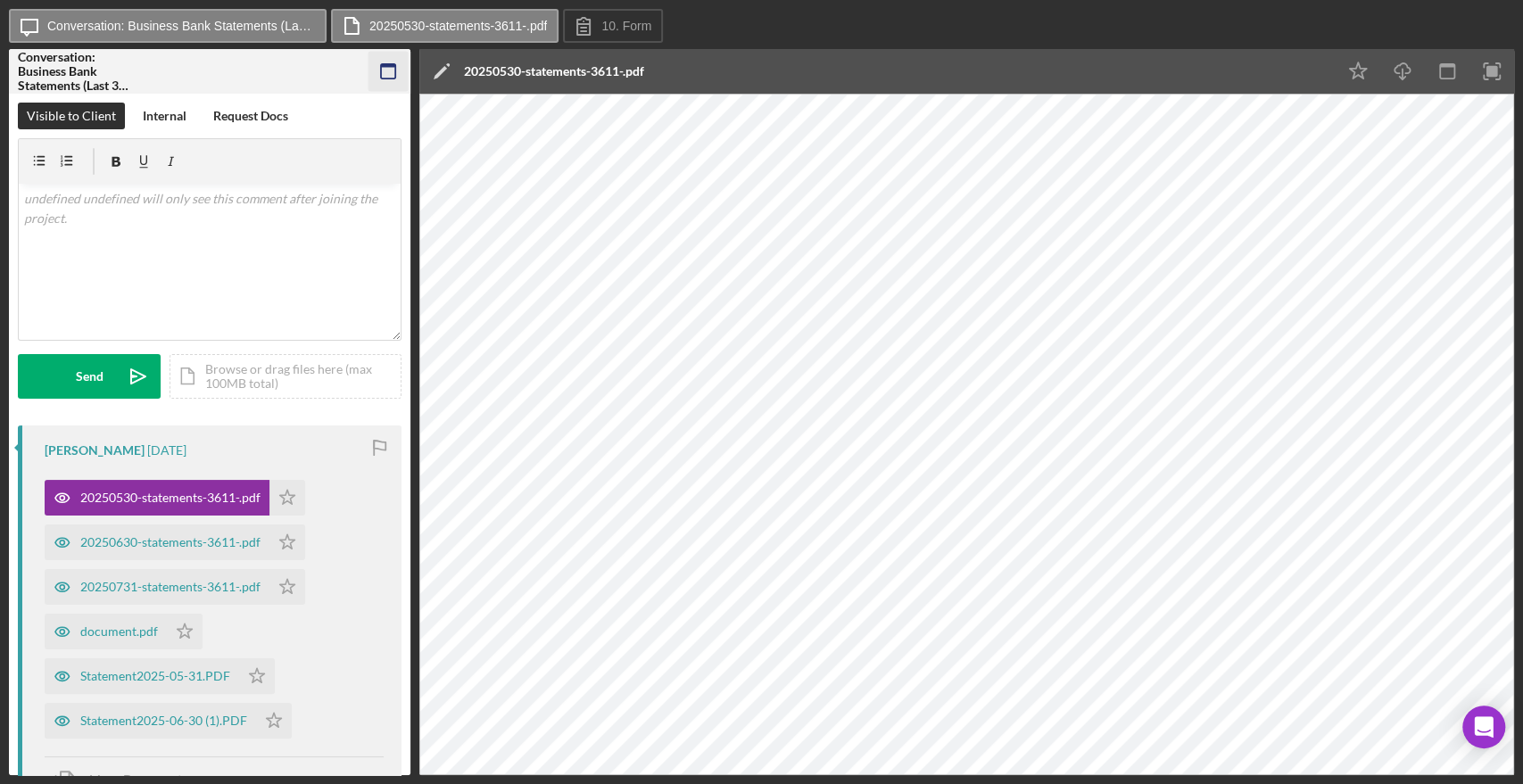
click at [370, 67] on icon "button" at bounding box center [388, 72] width 40 height 40
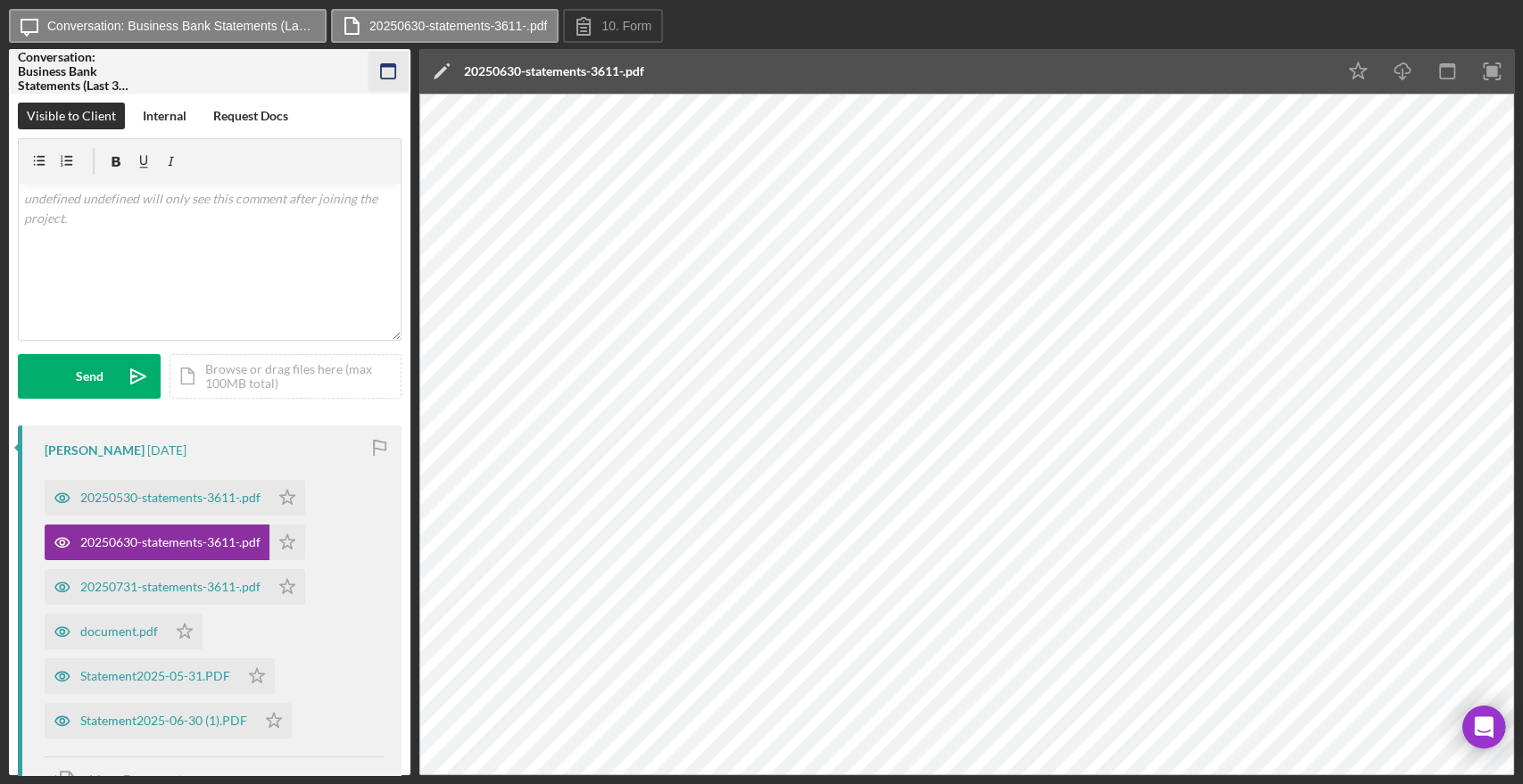
click at [386, 69] on icon "button" at bounding box center [388, 72] width 40 height 40
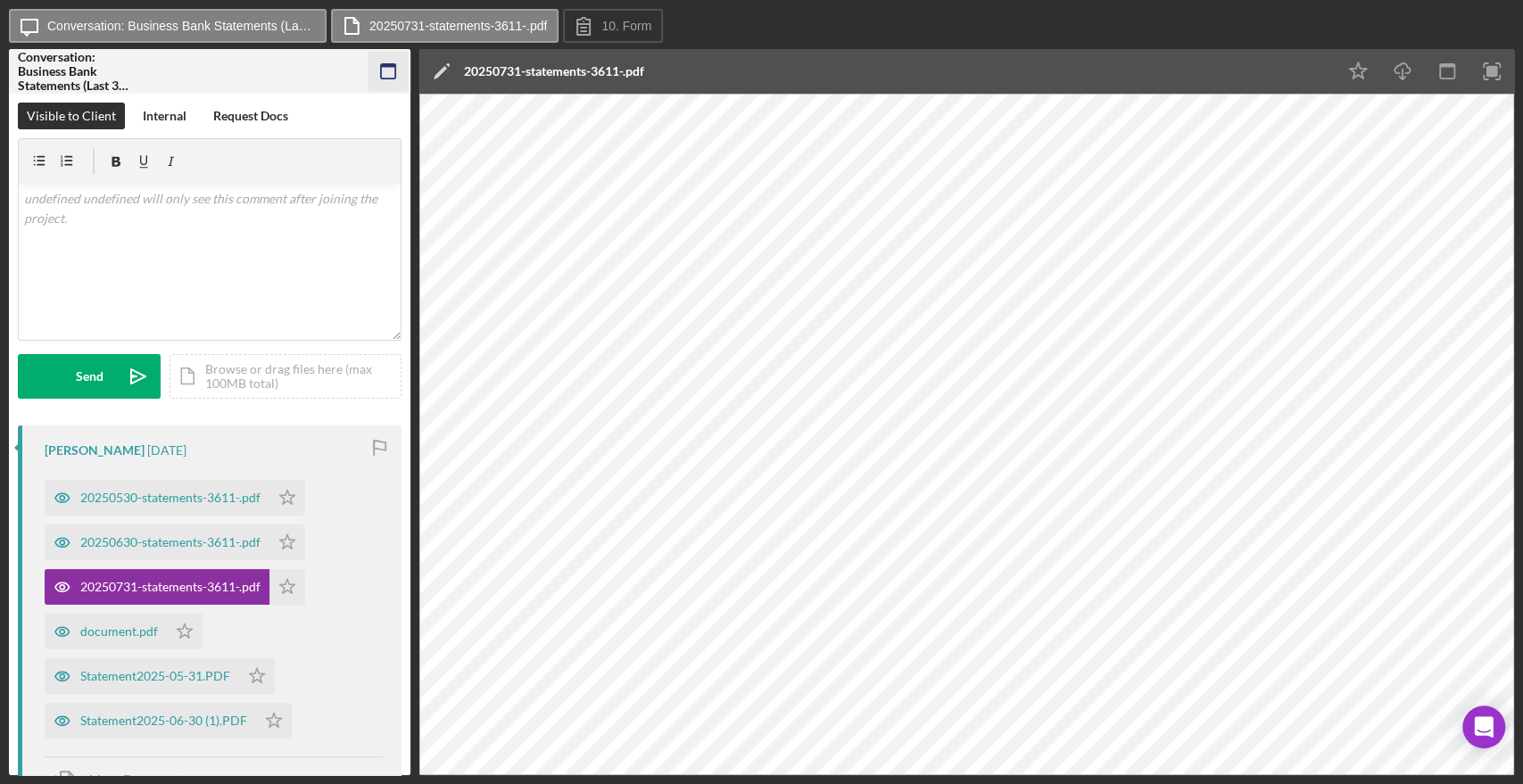
click at [368, 81] on icon "button" at bounding box center [388, 72] width 40 height 40
